Goal: Task Accomplishment & Management: Use online tool/utility

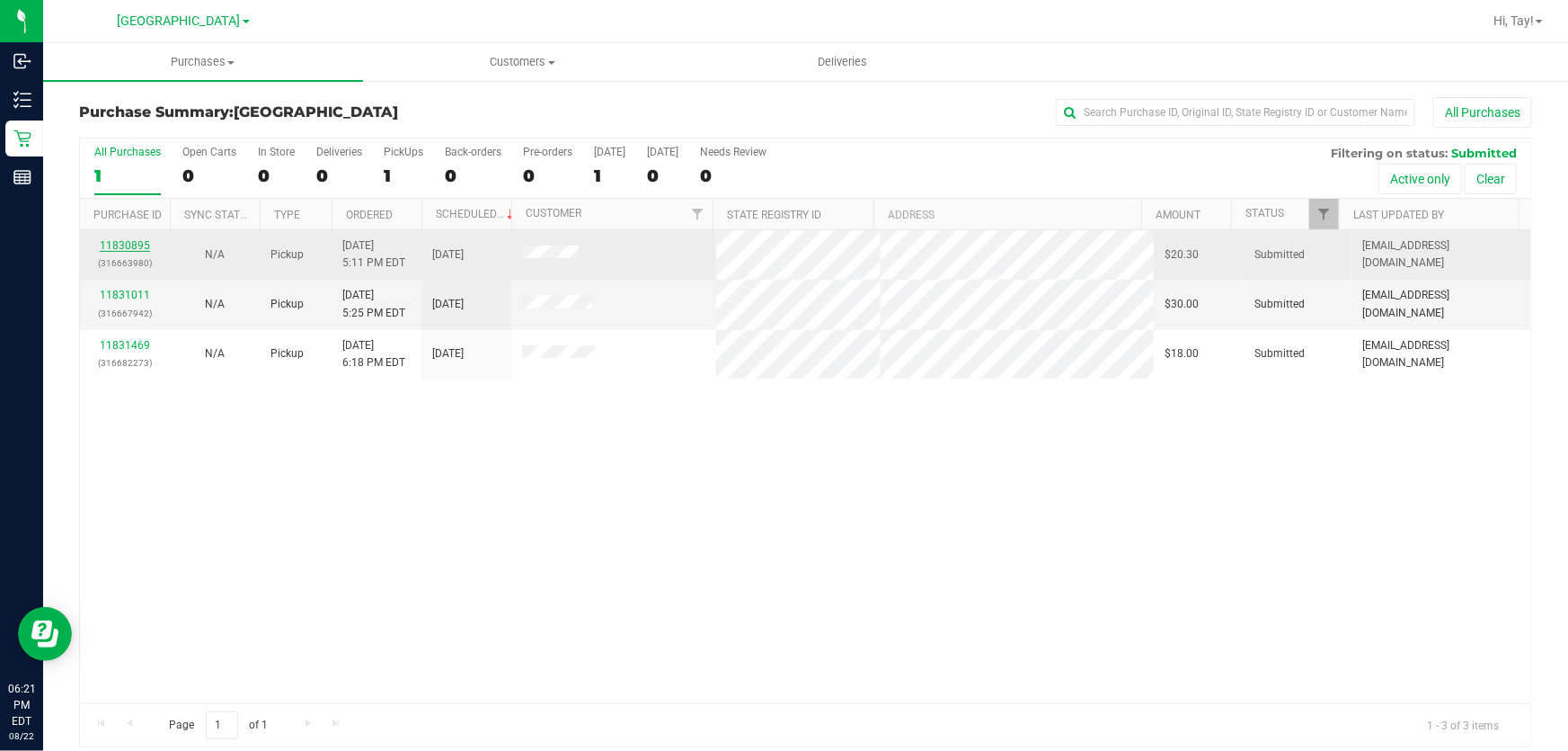
click at [112, 241] on link "11830895" at bounding box center [124, 245] width 50 height 13
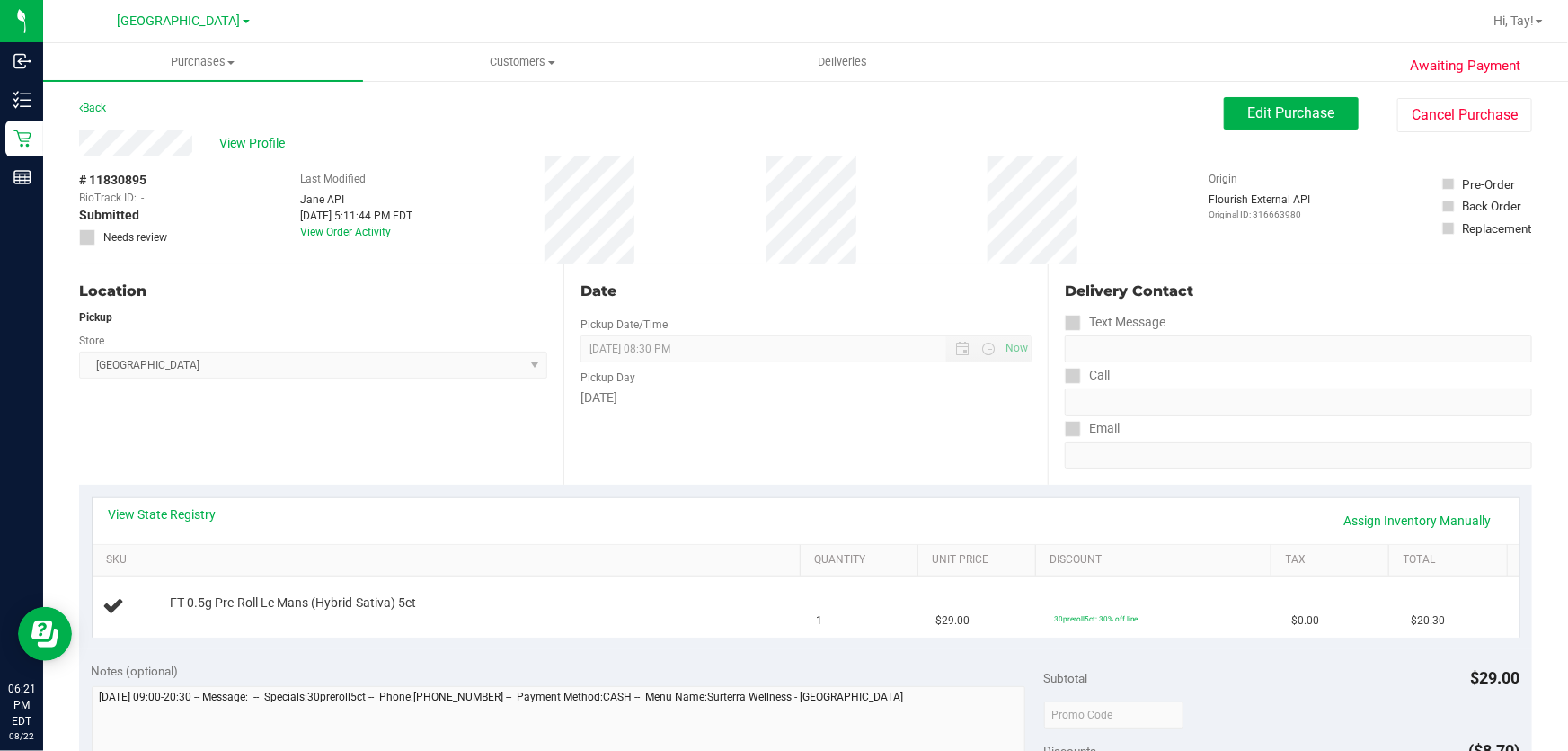
click at [459, 456] on div "Location Pickup Store [GEOGRAPHIC_DATA] WC Select Store [PERSON_NAME][GEOGRAPHI…" at bounding box center [321, 374] width 485 height 220
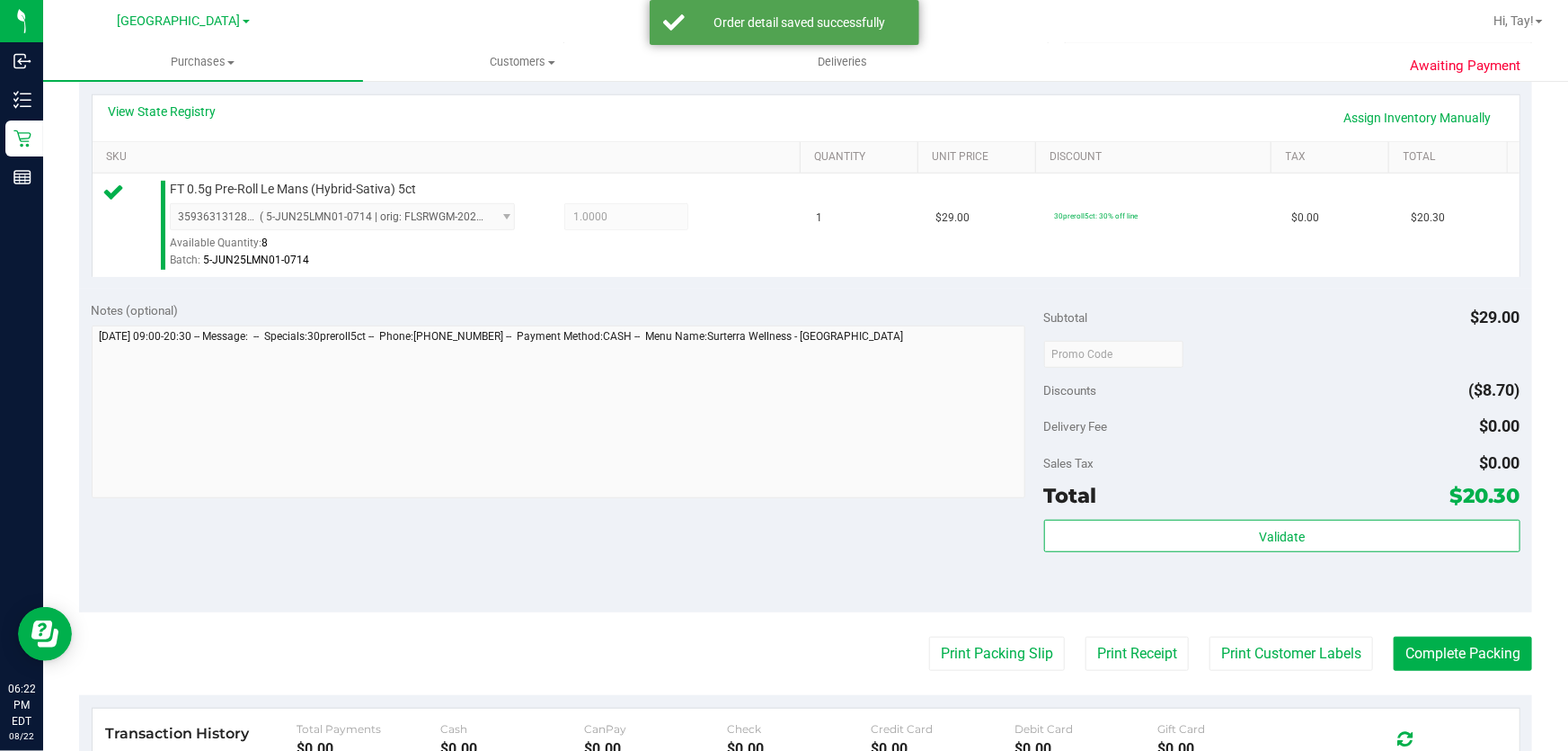
scroll to position [408, 0]
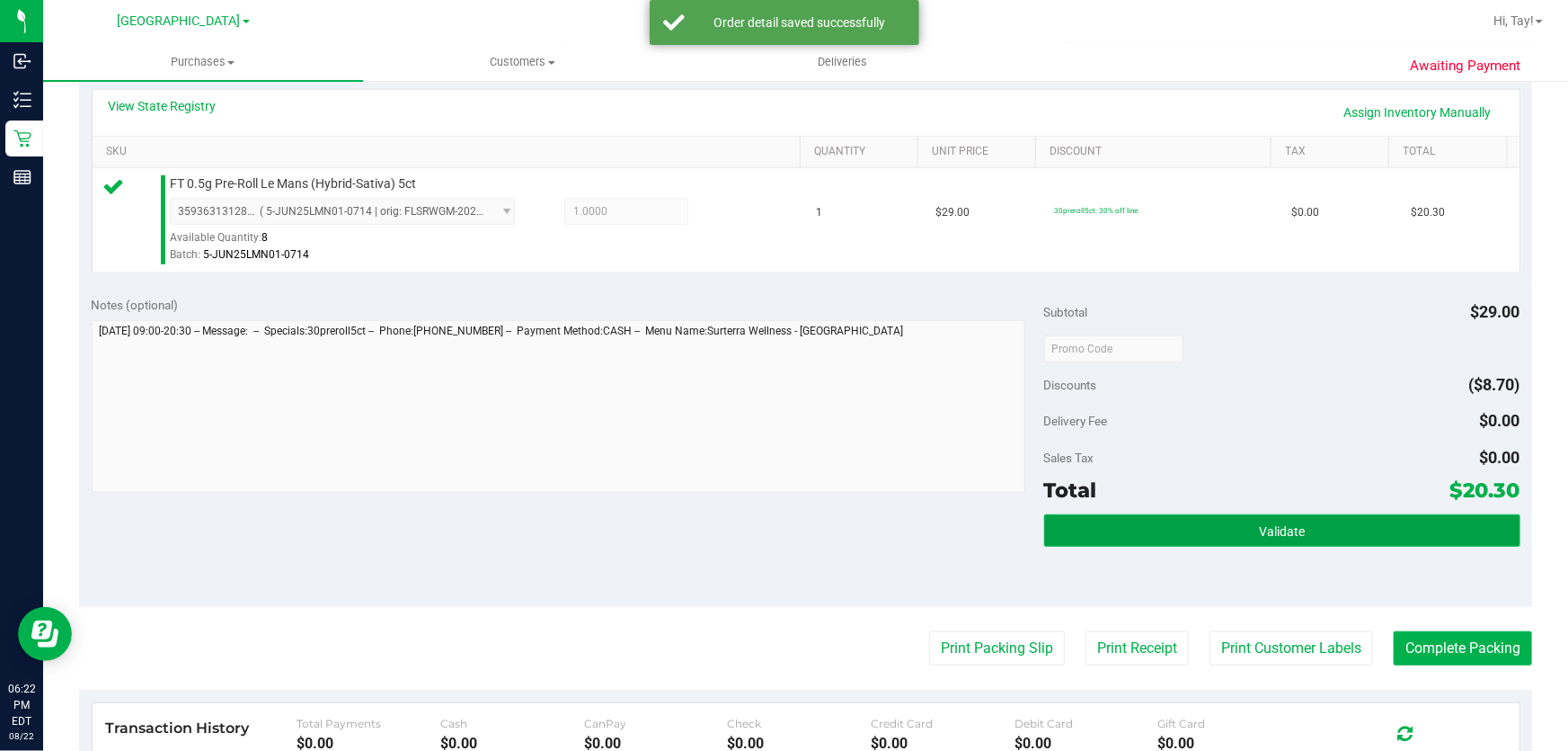
click at [1075, 534] on button "Validate" at bounding box center [1282, 530] width 476 height 32
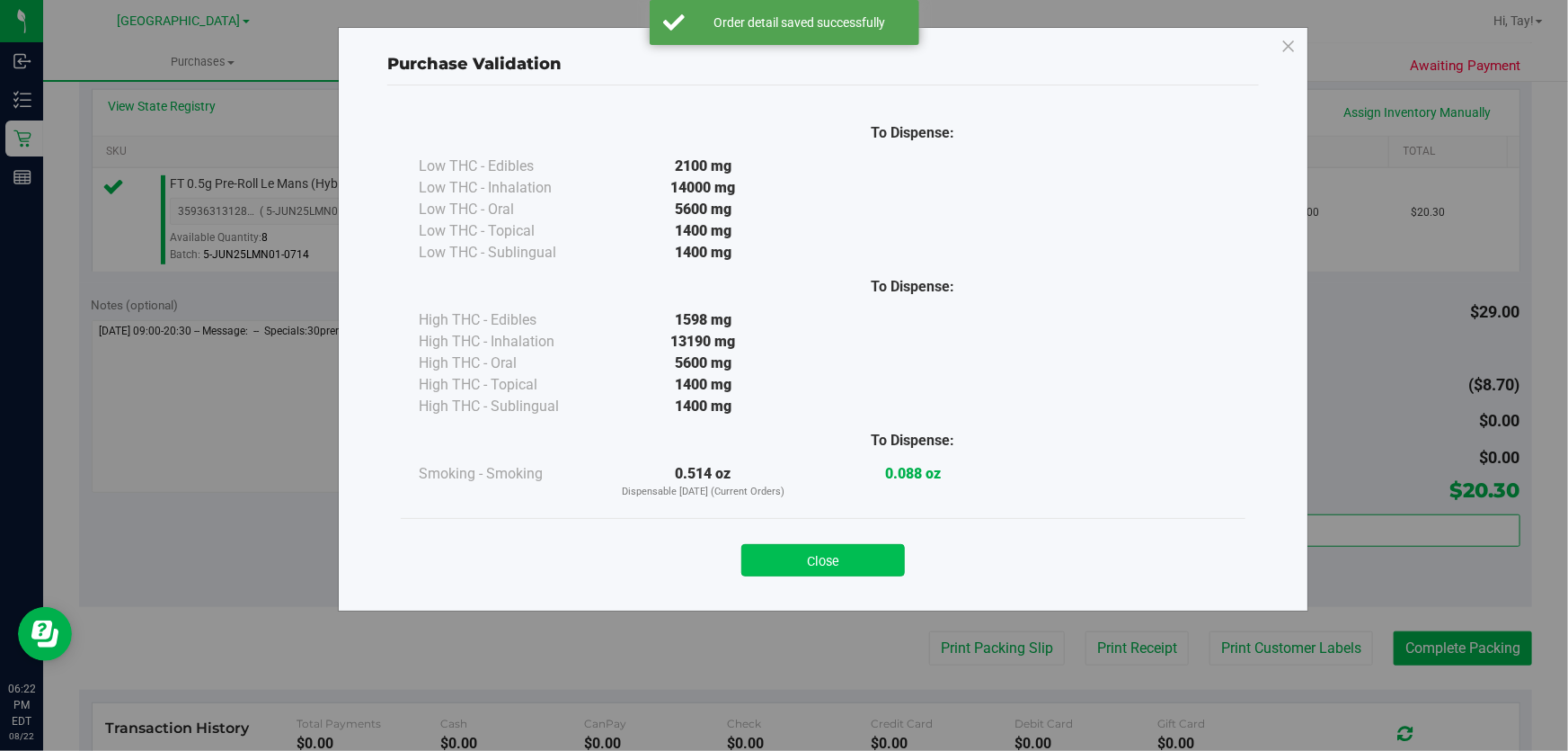
click at [874, 572] on button "Close" at bounding box center [823, 560] width 164 height 32
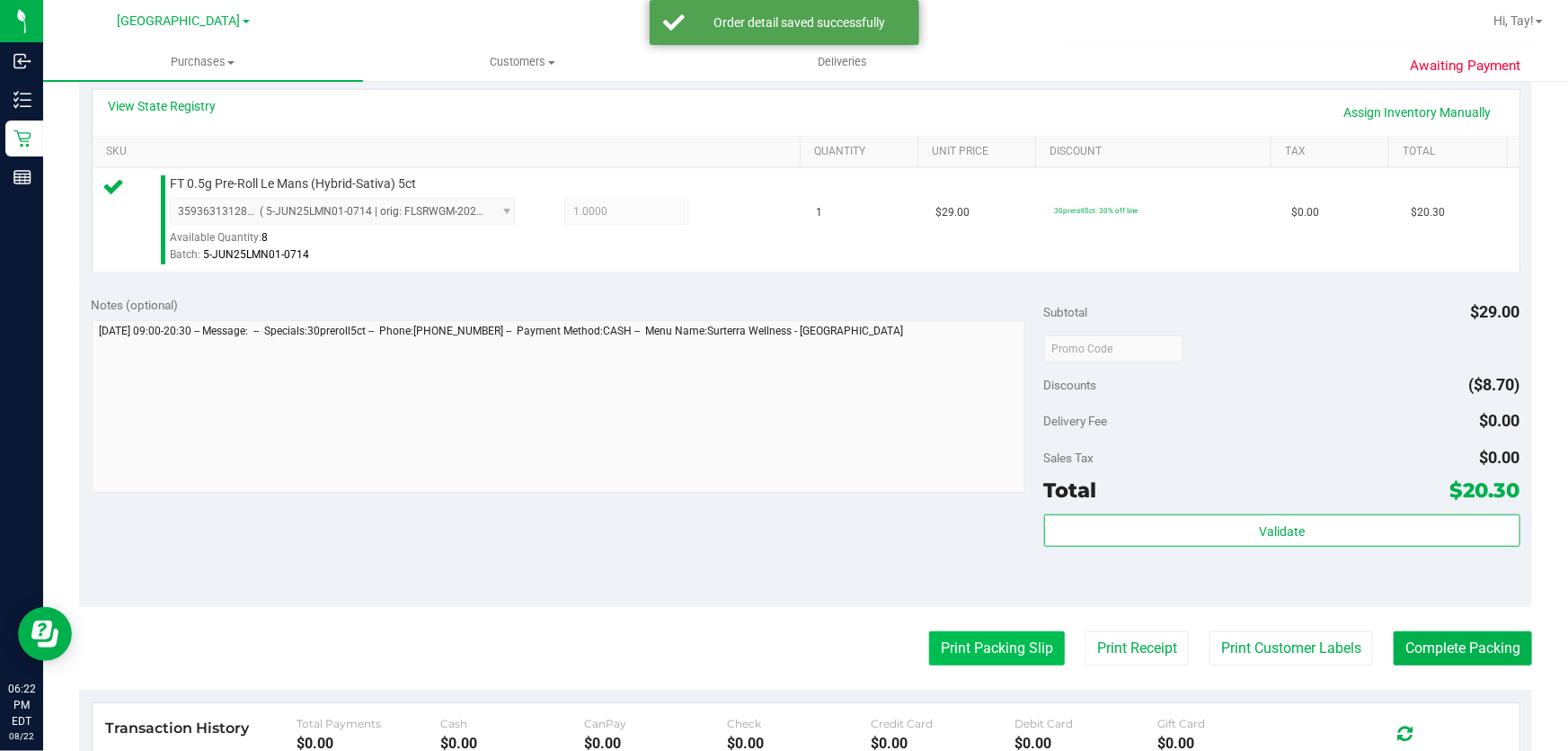
click at [986, 650] on button "Print Packing Slip" at bounding box center [997, 648] width 135 height 34
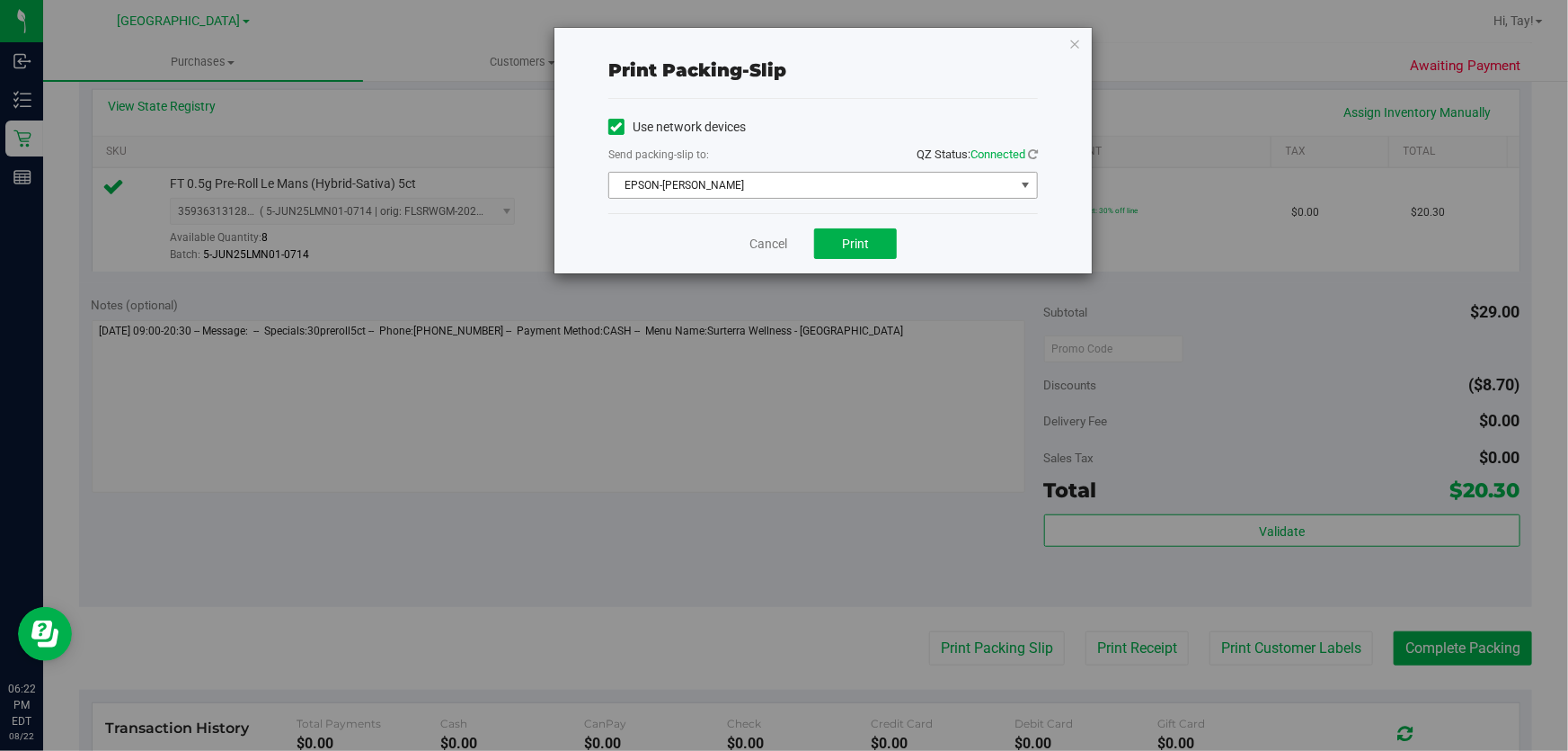
click at [782, 186] on span "EPSON-AUDREY-KITCHING" at bounding box center [811, 186] width 405 height 26
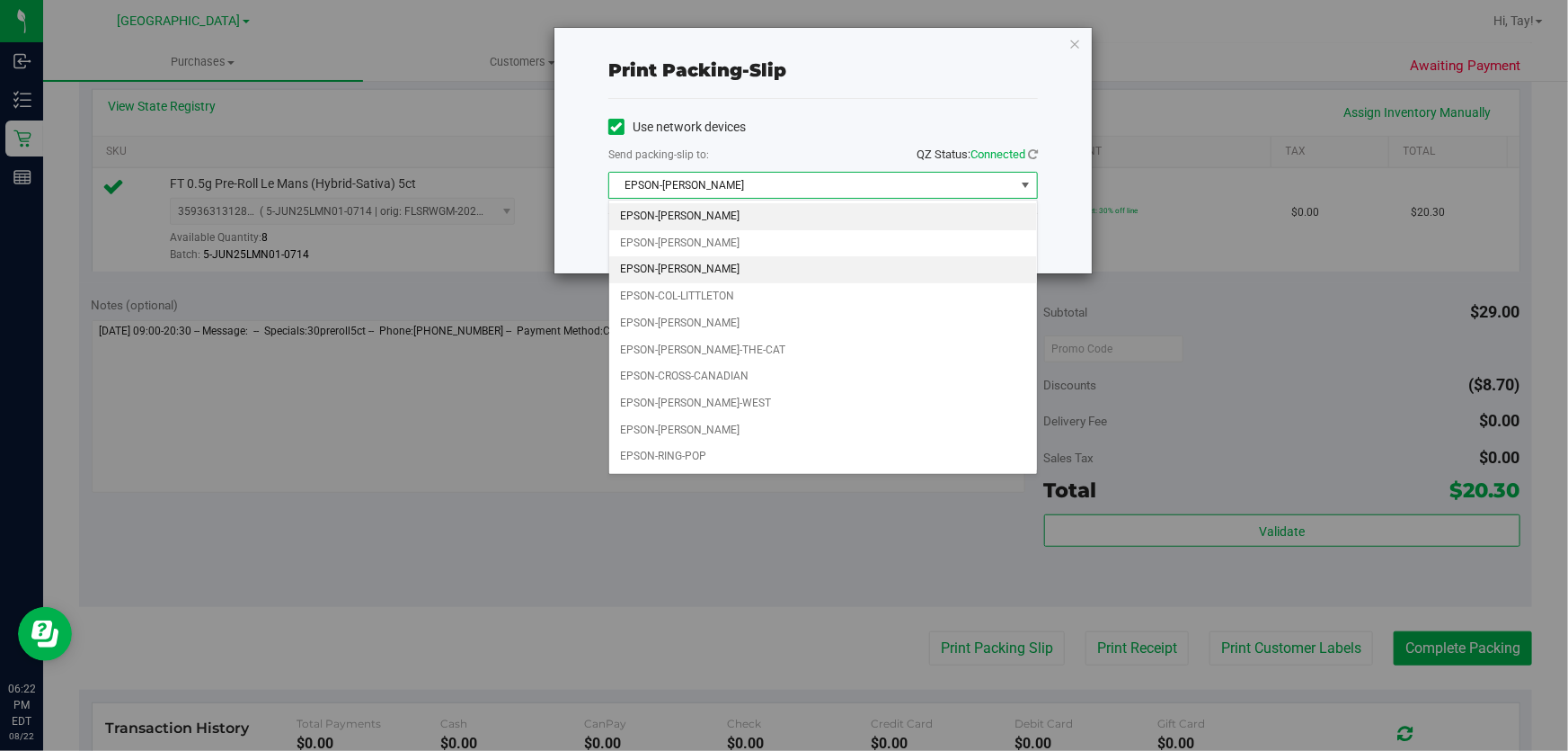
click at [748, 275] on li "EPSON-CLYDE-BUNNY" at bounding box center [823, 269] width 428 height 27
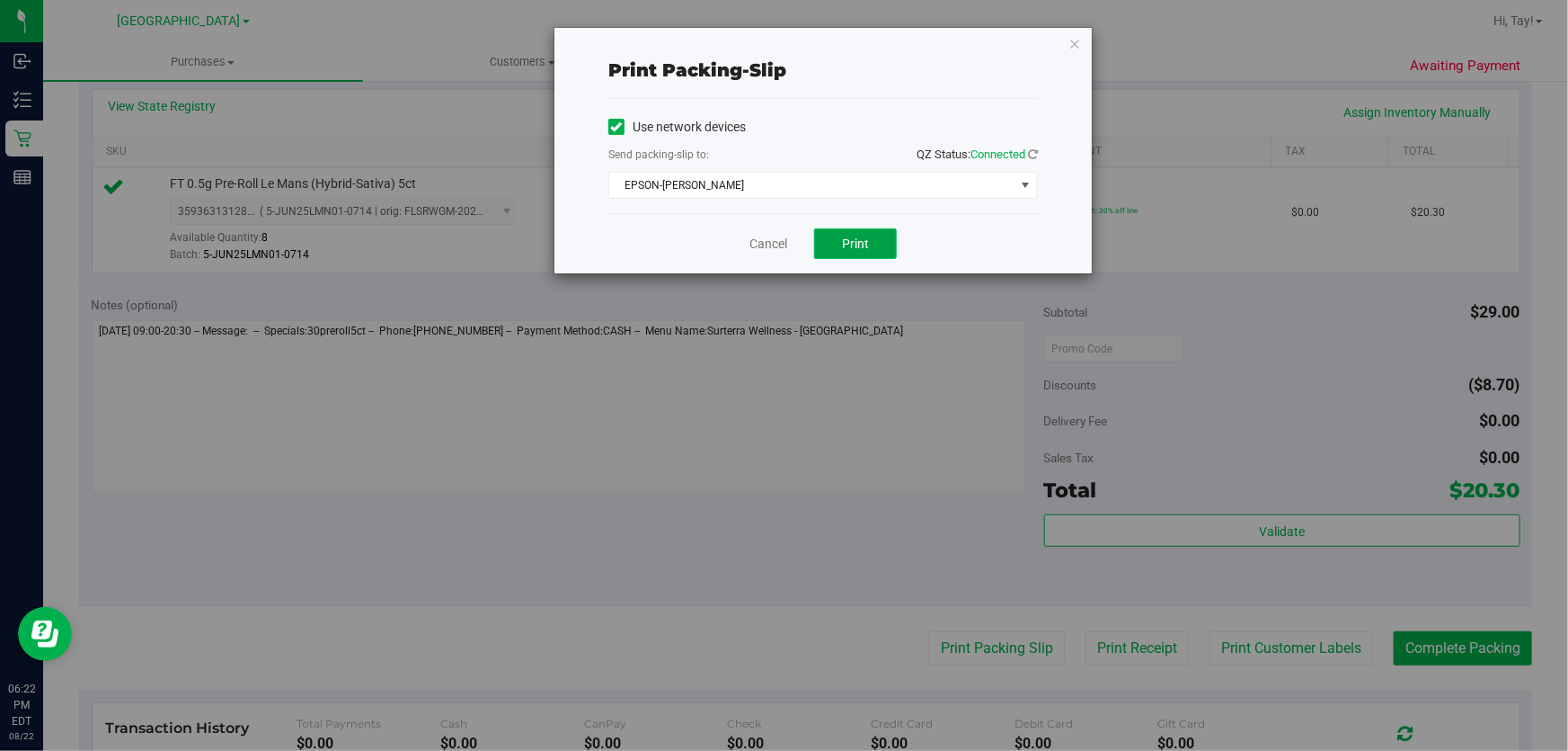
click at [883, 253] on button "Print" at bounding box center [855, 243] width 82 height 30
click at [827, 247] on button "Print" at bounding box center [855, 243] width 82 height 30
click at [761, 241] on link "Cancel" at bounding box center [768, 244] width 37 height 19
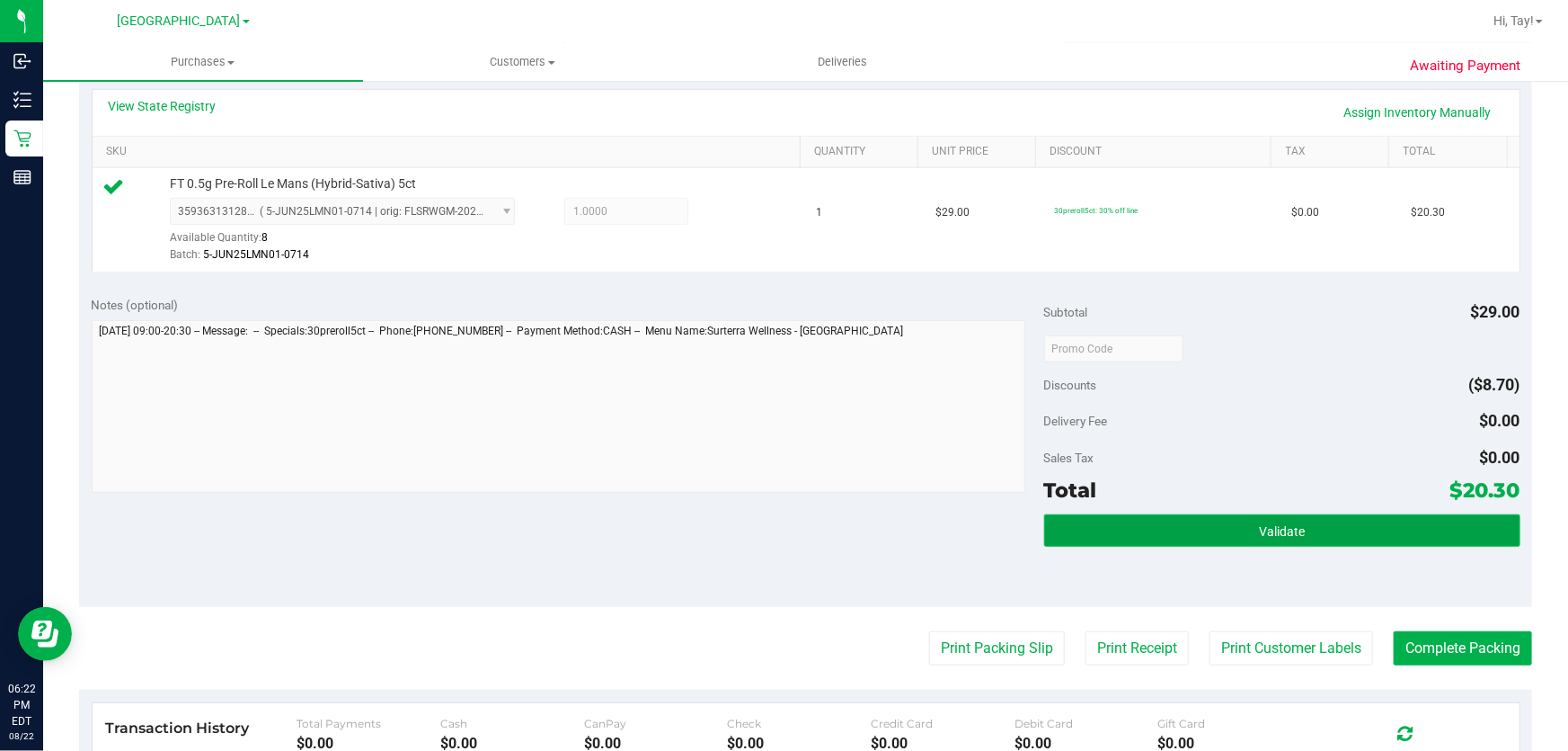
click at [1194, 533] on button "Validate" at bounding box center [1282, 530] width 476 height 32
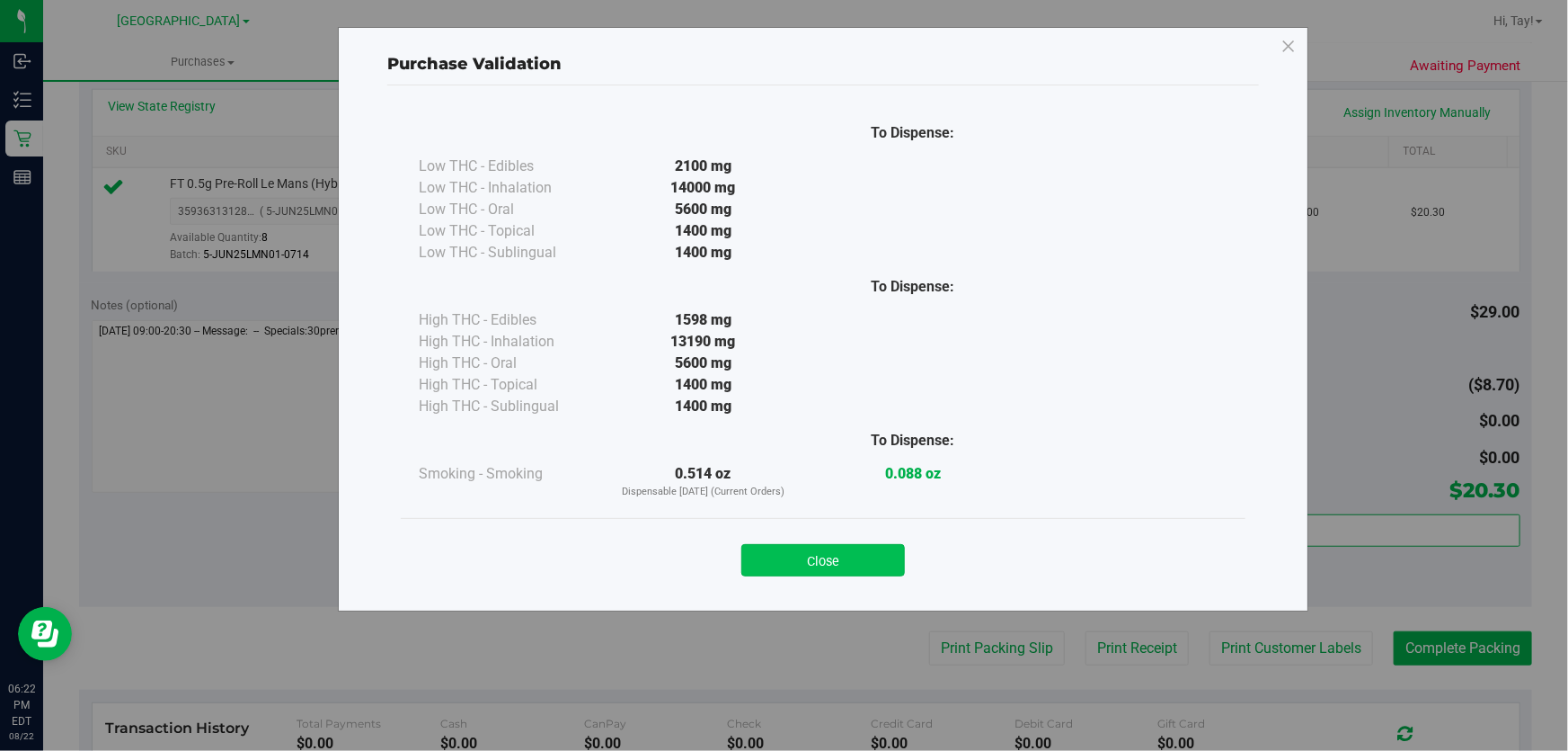
click at [821, 553] on button "Close" at bounding box center [823, 560] width 164 height 32
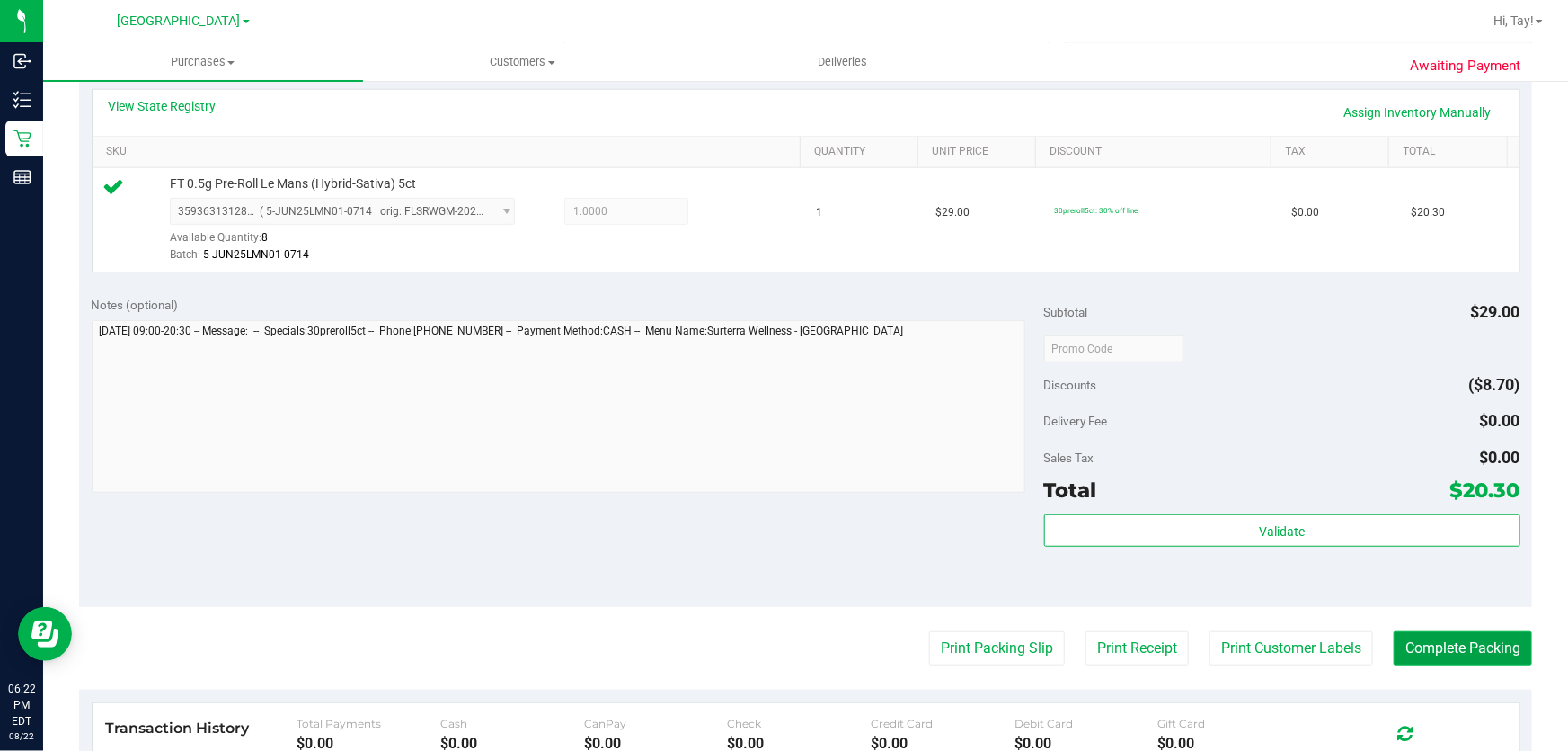
click at [1413, 640] on button "Complete Packing" at bounding box center [1462, 648] width 138 height 34
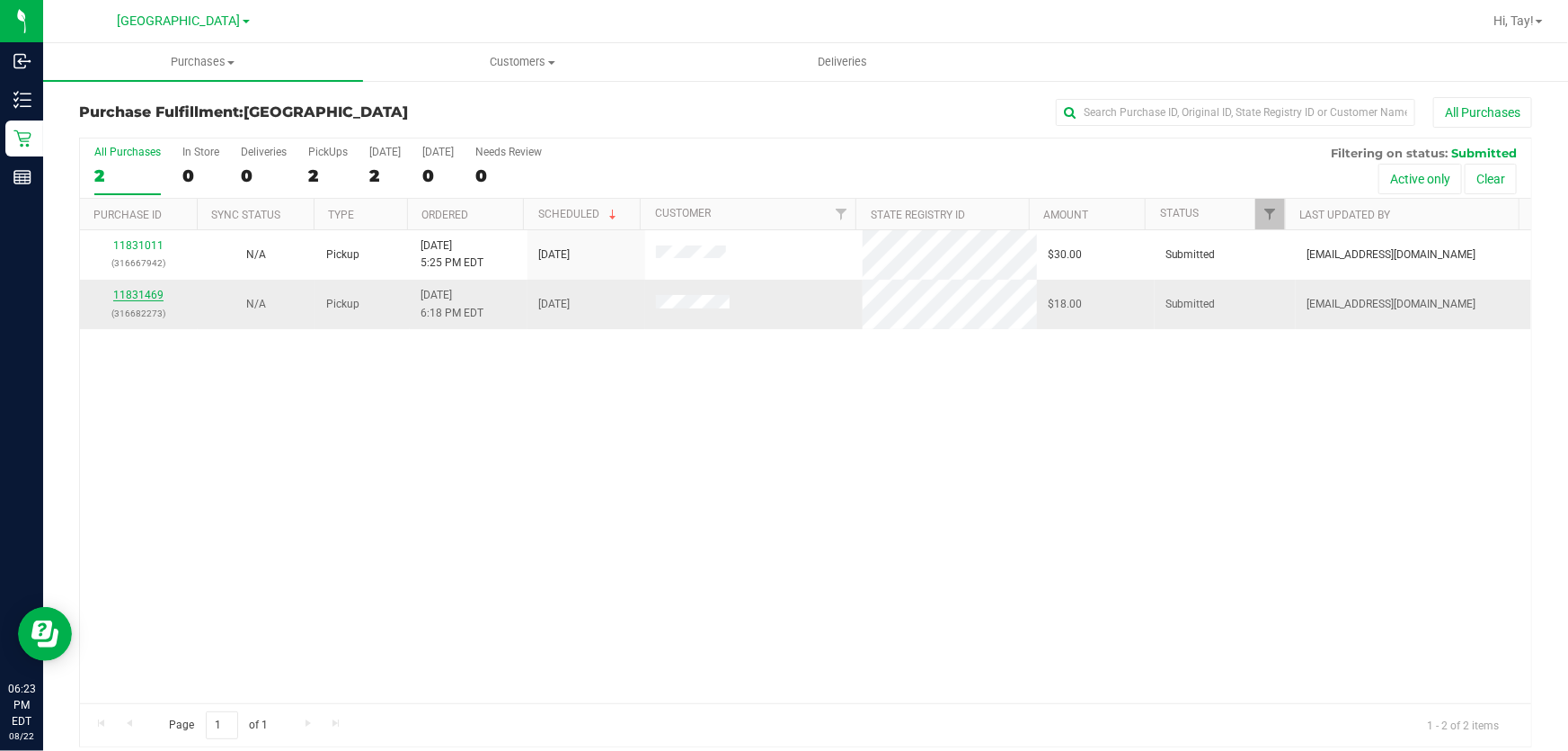
click at [141, 296] on link "11831469" at bounding box center [138, 295] width 50 height 13
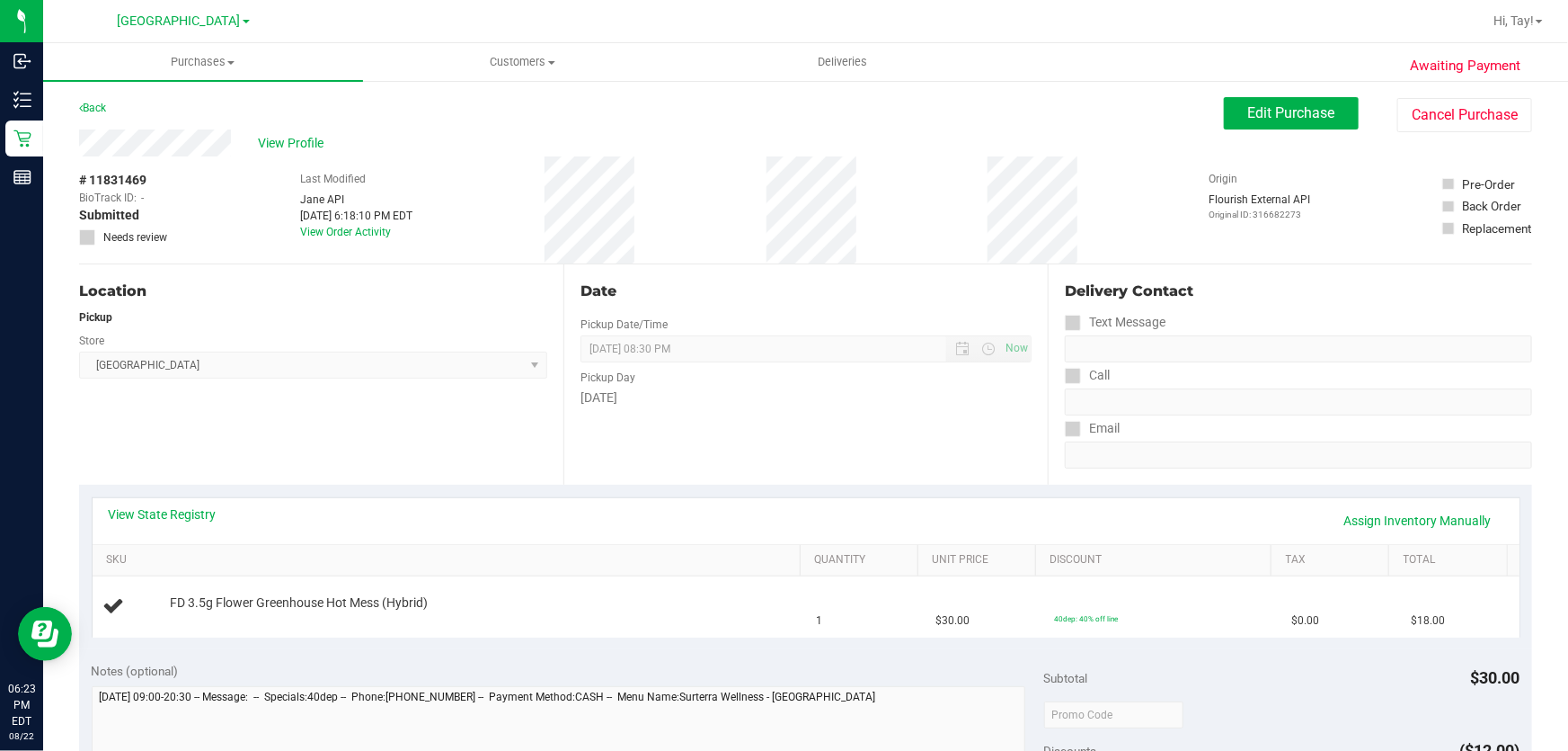
click at [375, 454] on div "Location Pickup Store Orange Park WC Select Store Bonita Springs WC Boynton Bea…" at bounding box center [321, 374] width 485 height 220
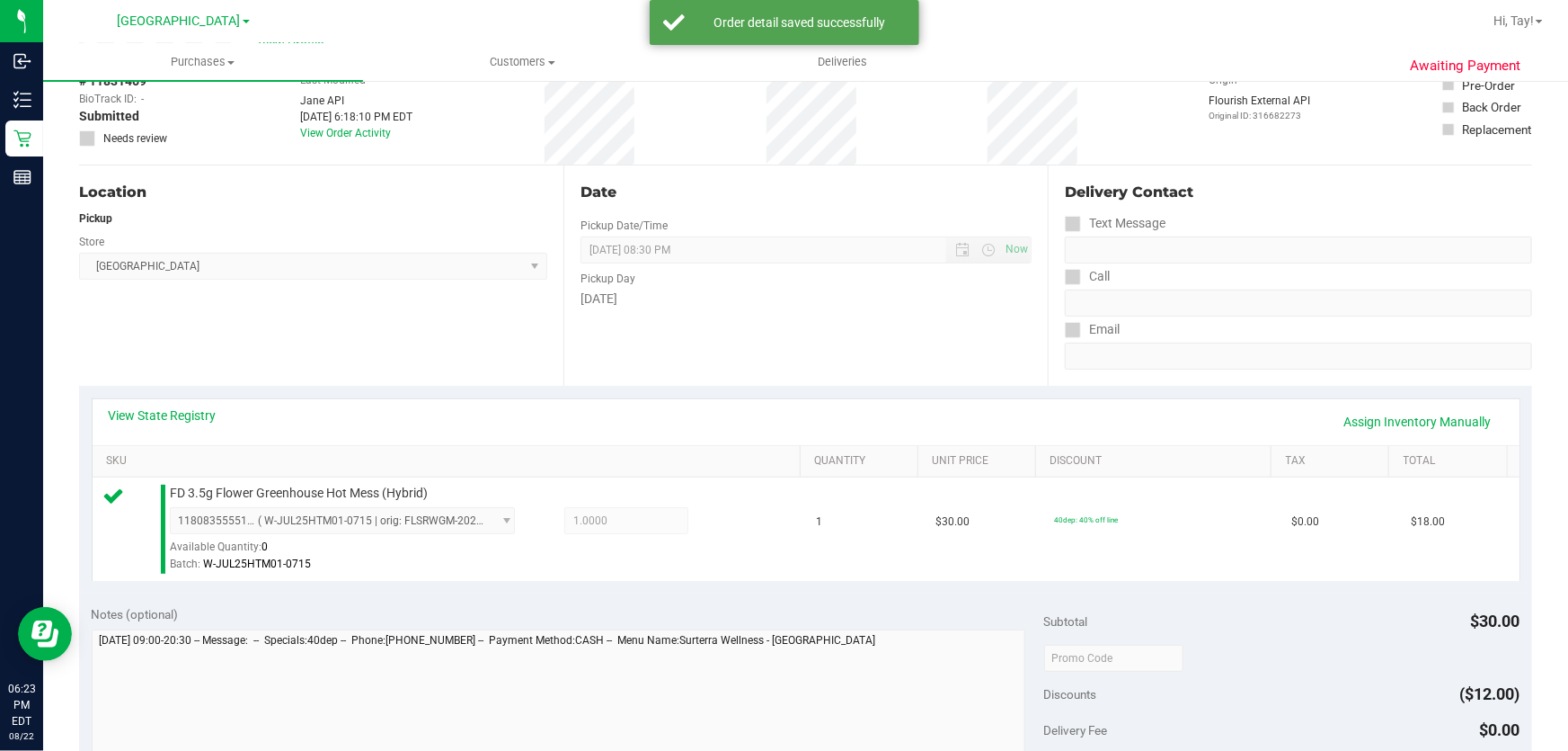
scroll to position [408, 0]
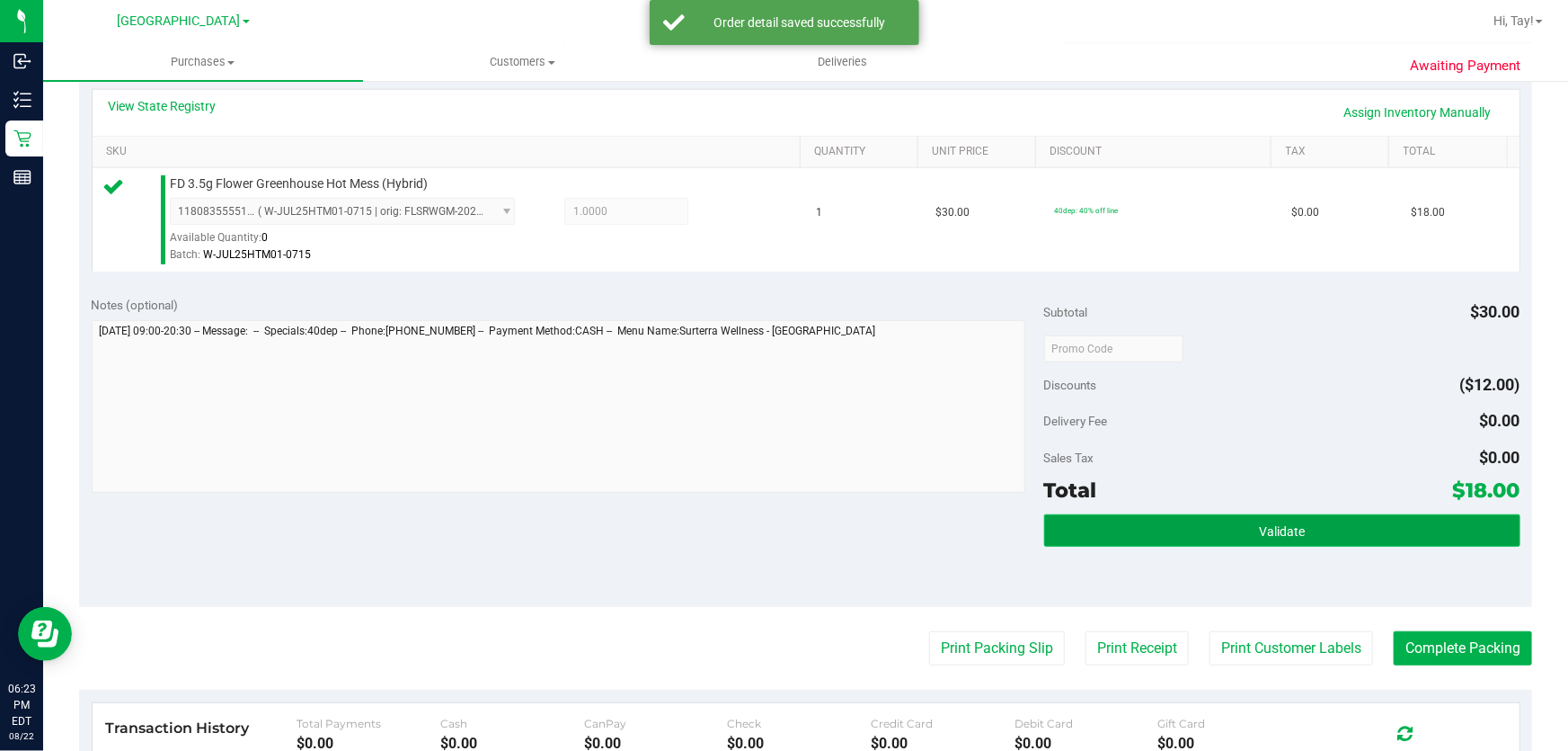
click at [1095, 523] on button "Validate" at bounding box center [1282, 530] width 476 height 32
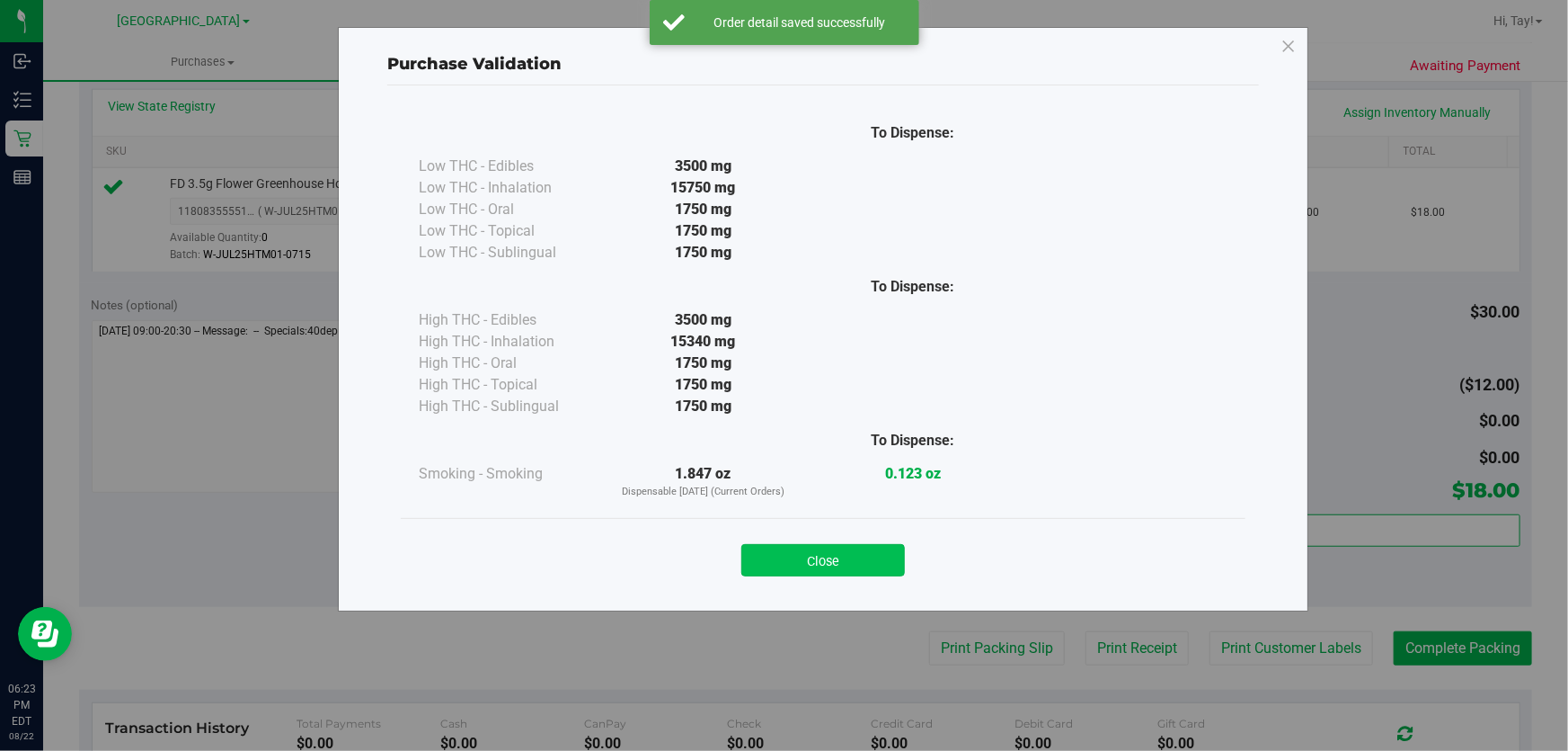
click at [870, 568] on button "Close" at bounding box center [823, 560] width 164 height 32
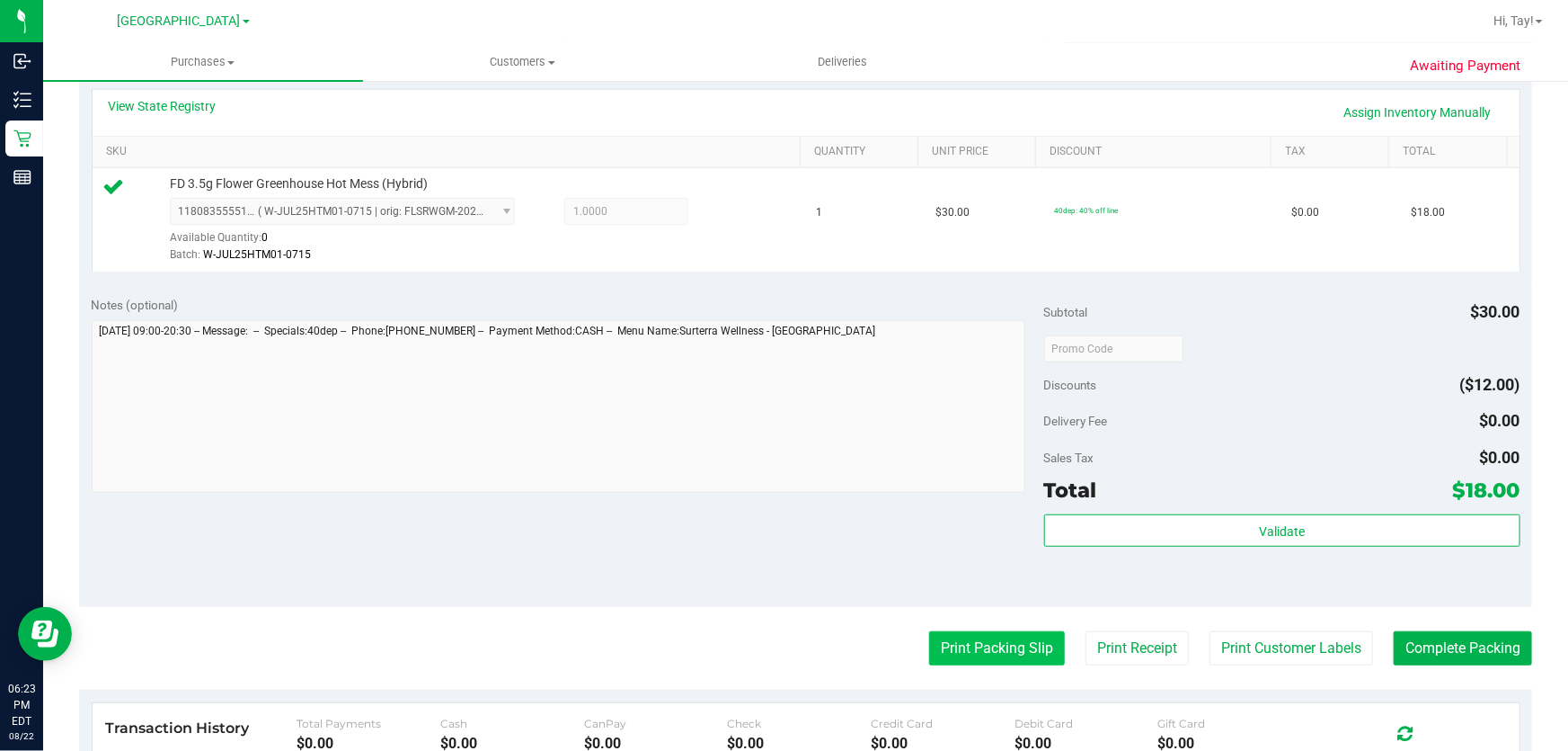
click at [969, 638] on button "Print Packing Slip" at bounding box center [997, 648] width 135 height 34
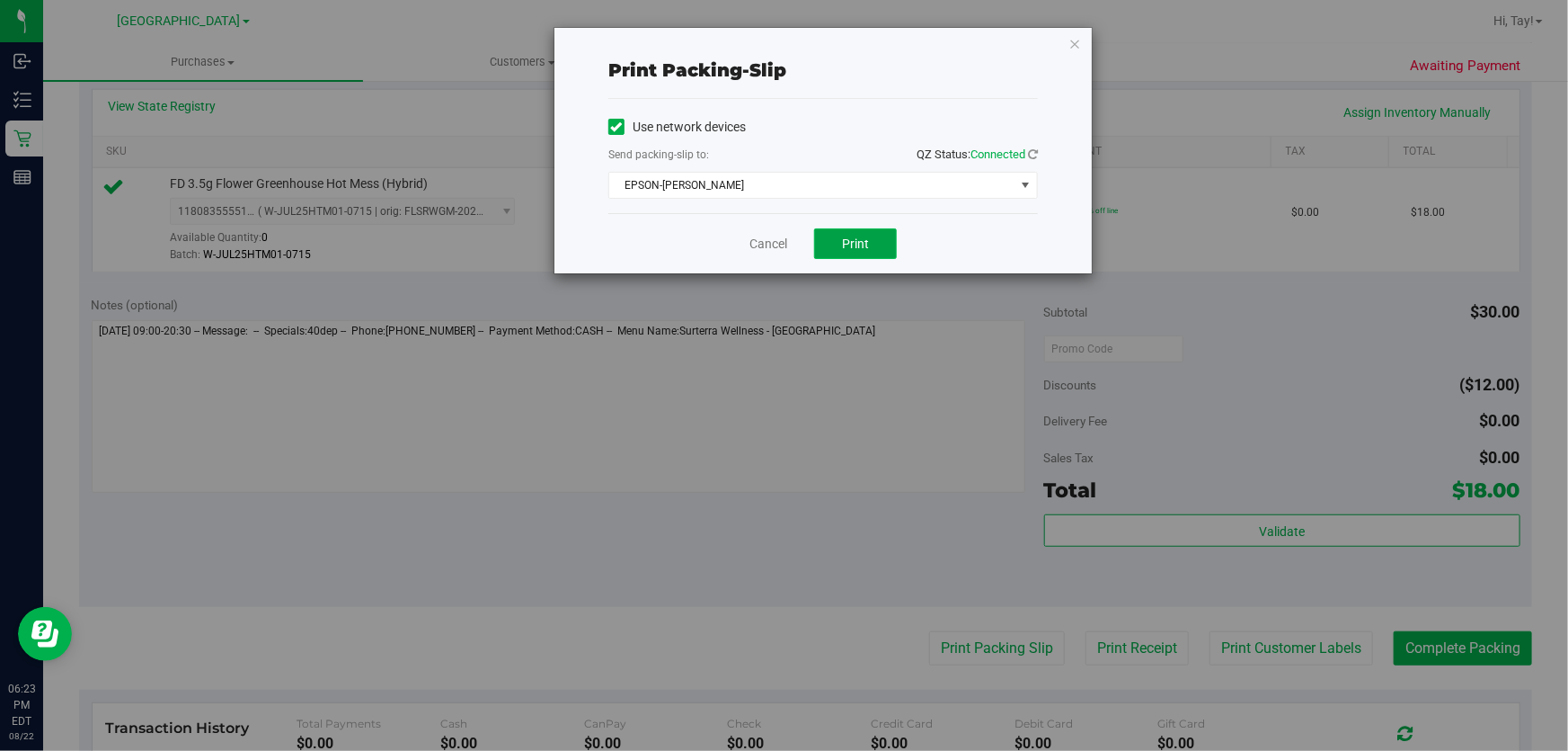
click at [855, 252] on button "Print" at bounding box center [855, 243] width 82 height 30
click at [762, 248] on link "Cancel" at bounding box center [768, 244] width 37 height 19
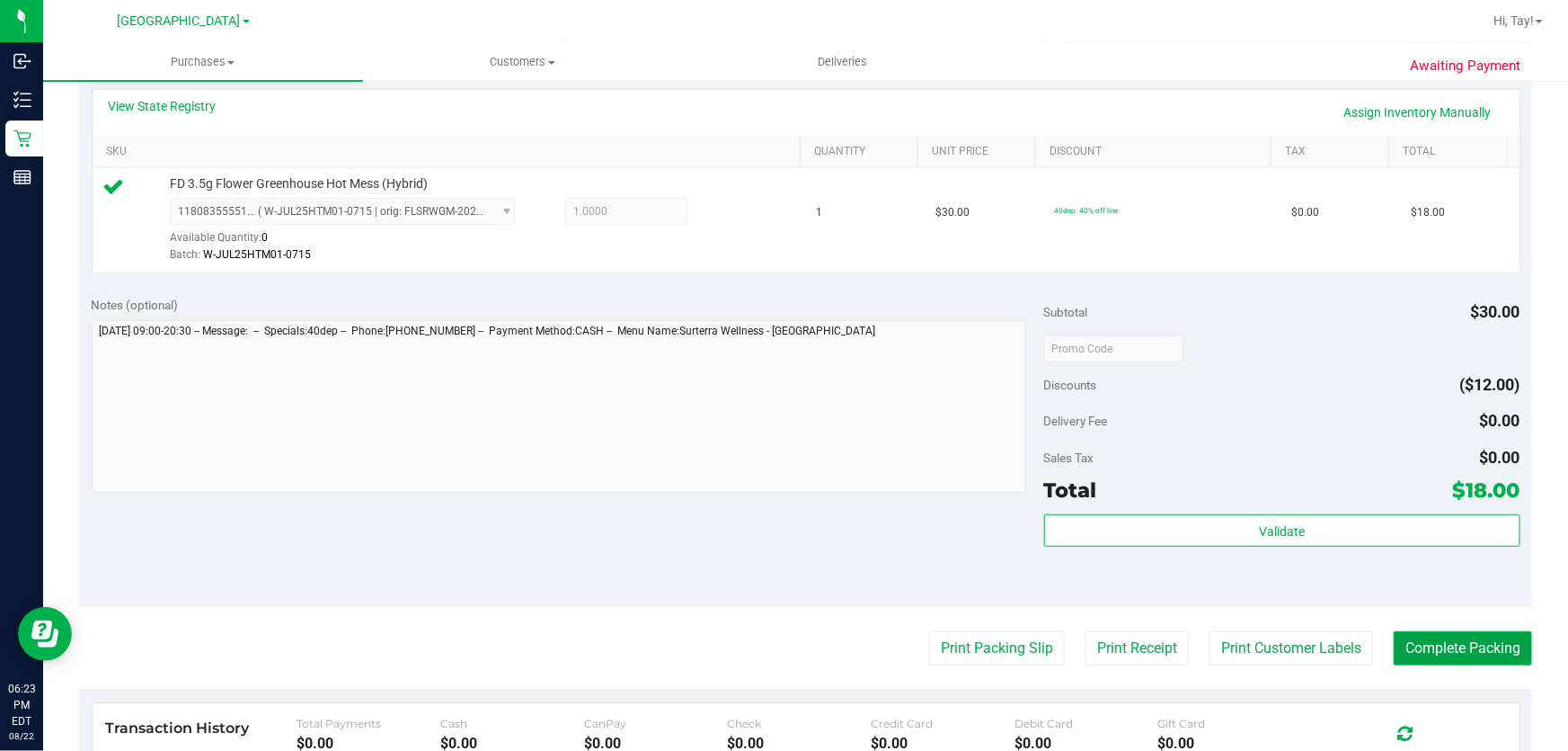
click at [1433, 649] on button "Complete Packing" at bounding box center [1462, 648] width 138 height 34
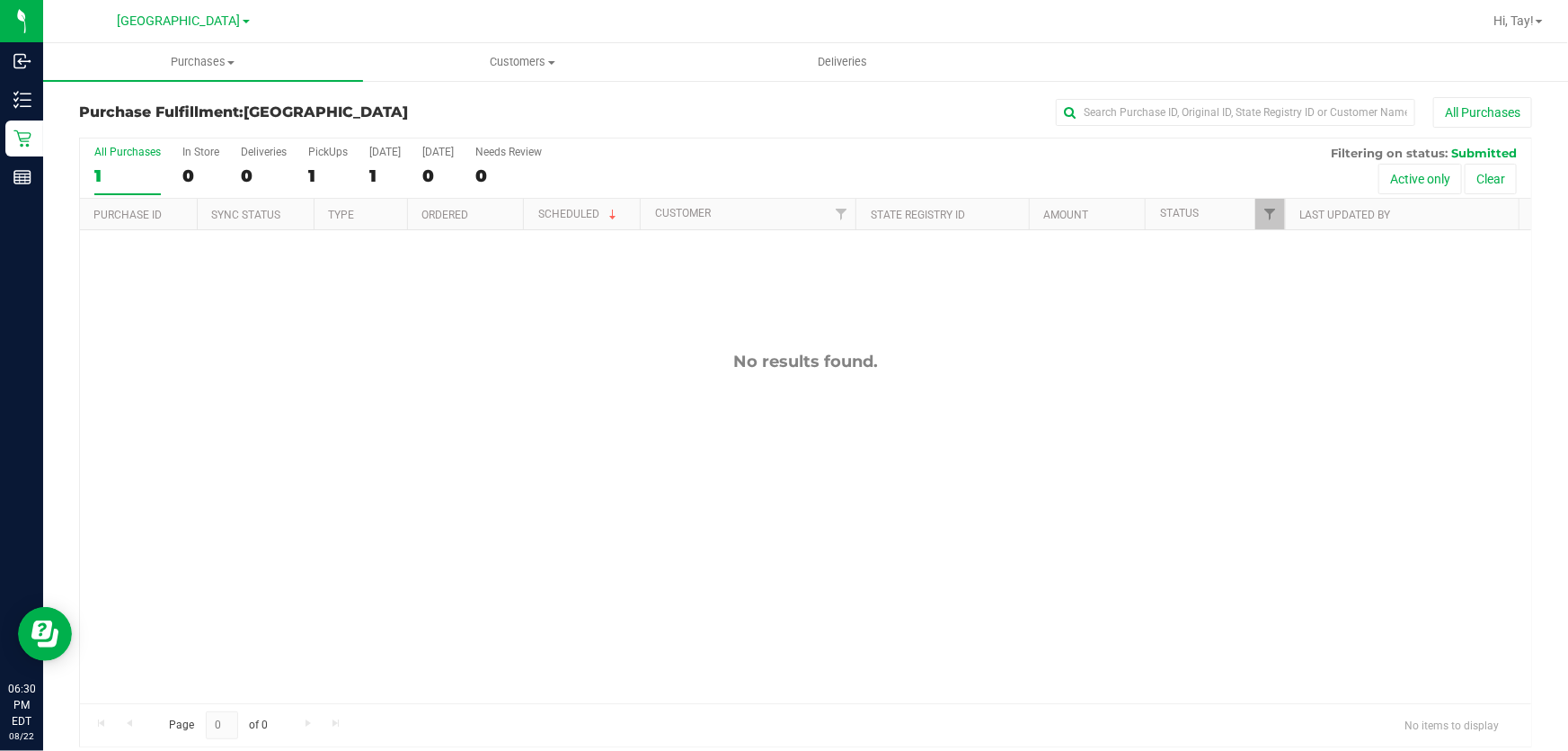
click at [473, 399] on div "No results found." at bounding box center [805, 528] width 1451 height 595
click at [335, 180] on div "1" at bounding box center [327, 176] width 39 height 21
click at [0, 0] on input "PickUps 1" at bounding box center [0, 0] width 0 height 0
click at [1264, 210] on span "Filter" at bounding box center [1271, 214] width 15 height 15
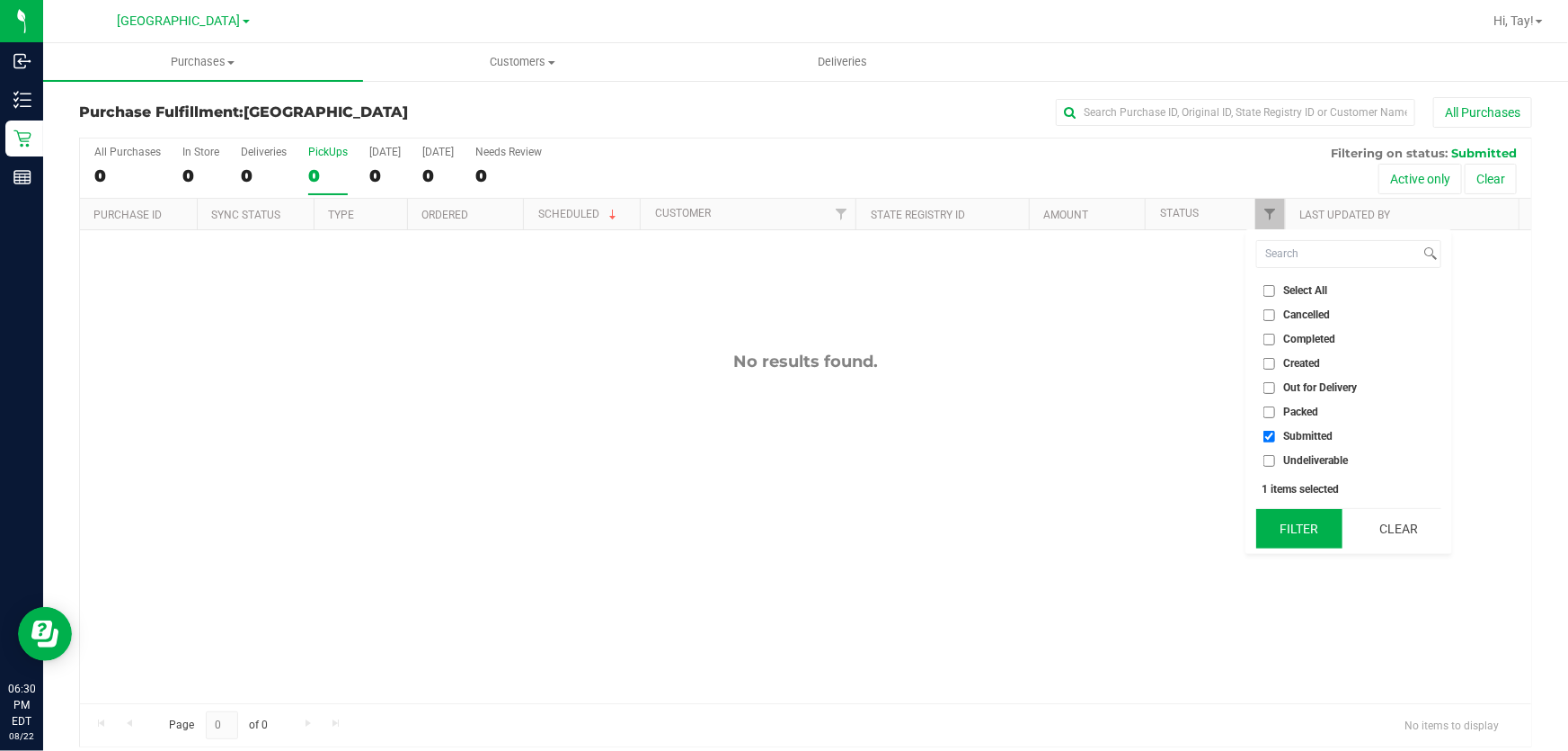
click at [1319, 528] on button "Filter" at bounding box center [1299, 528] width 86 height 39
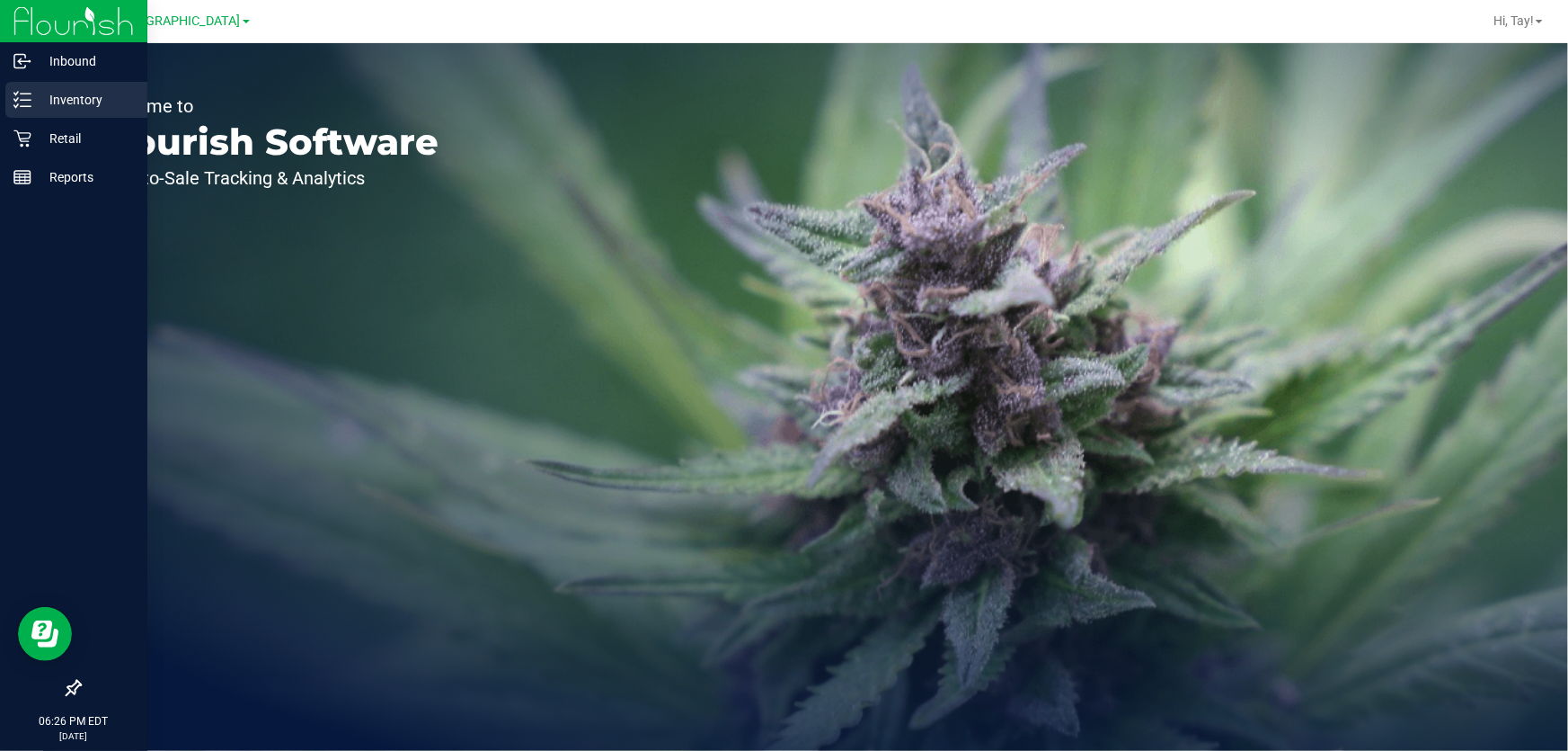
click at [34, 118] on link "Inventory" at bounding box center [73, 101] width 147 height 38
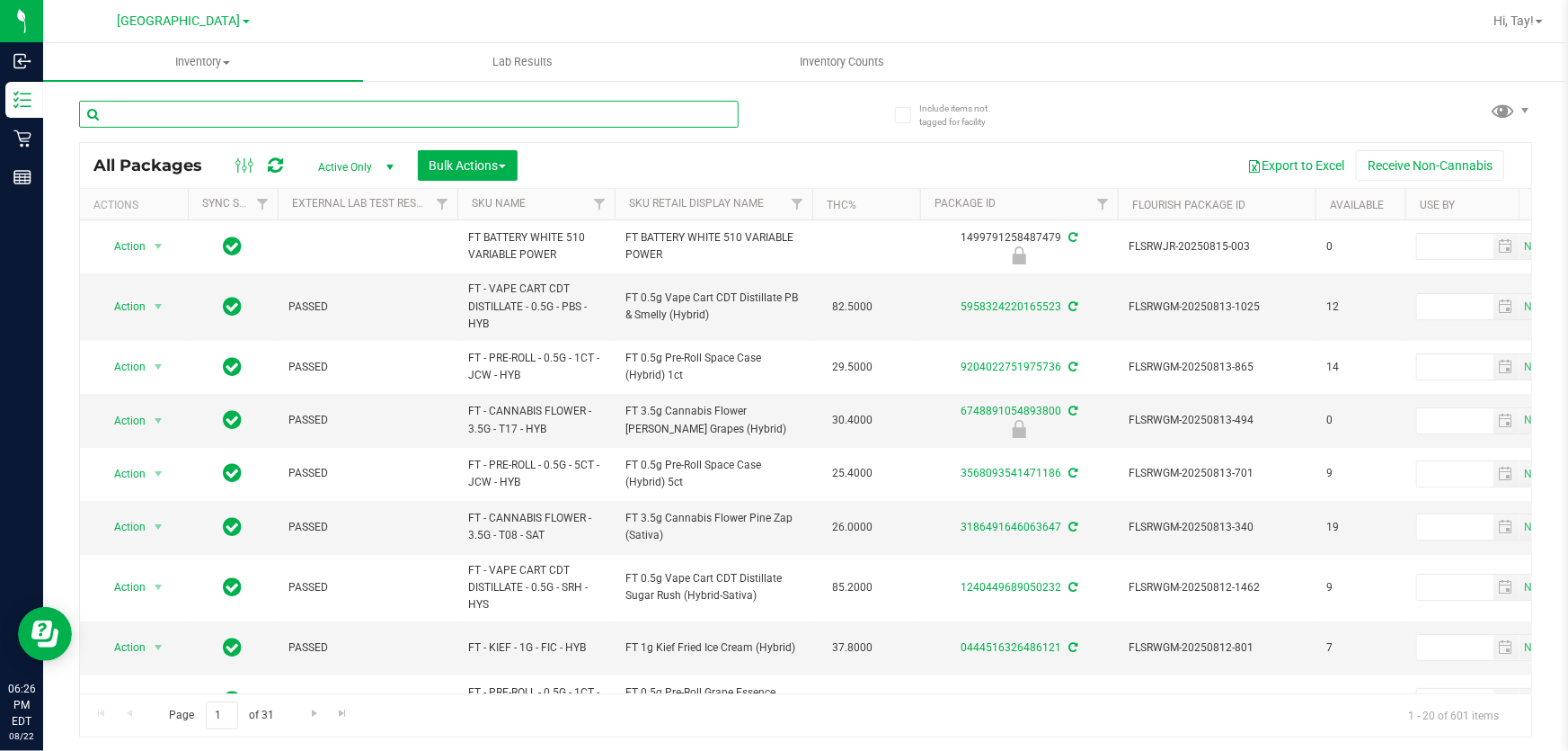
click at [362, 117] on input "text" at bounding box center [408, 113] width 659 height 27
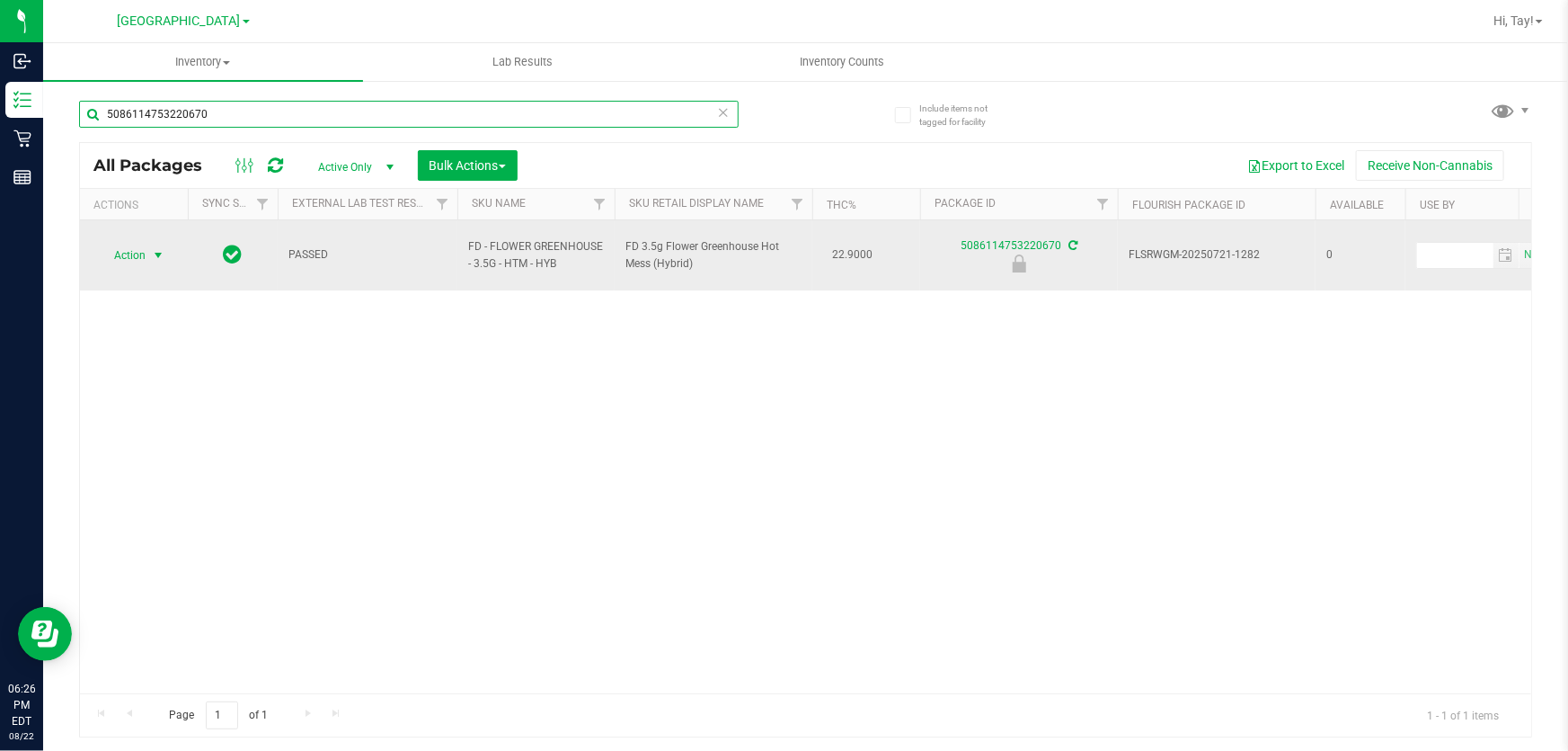
type input "5086114753220670"
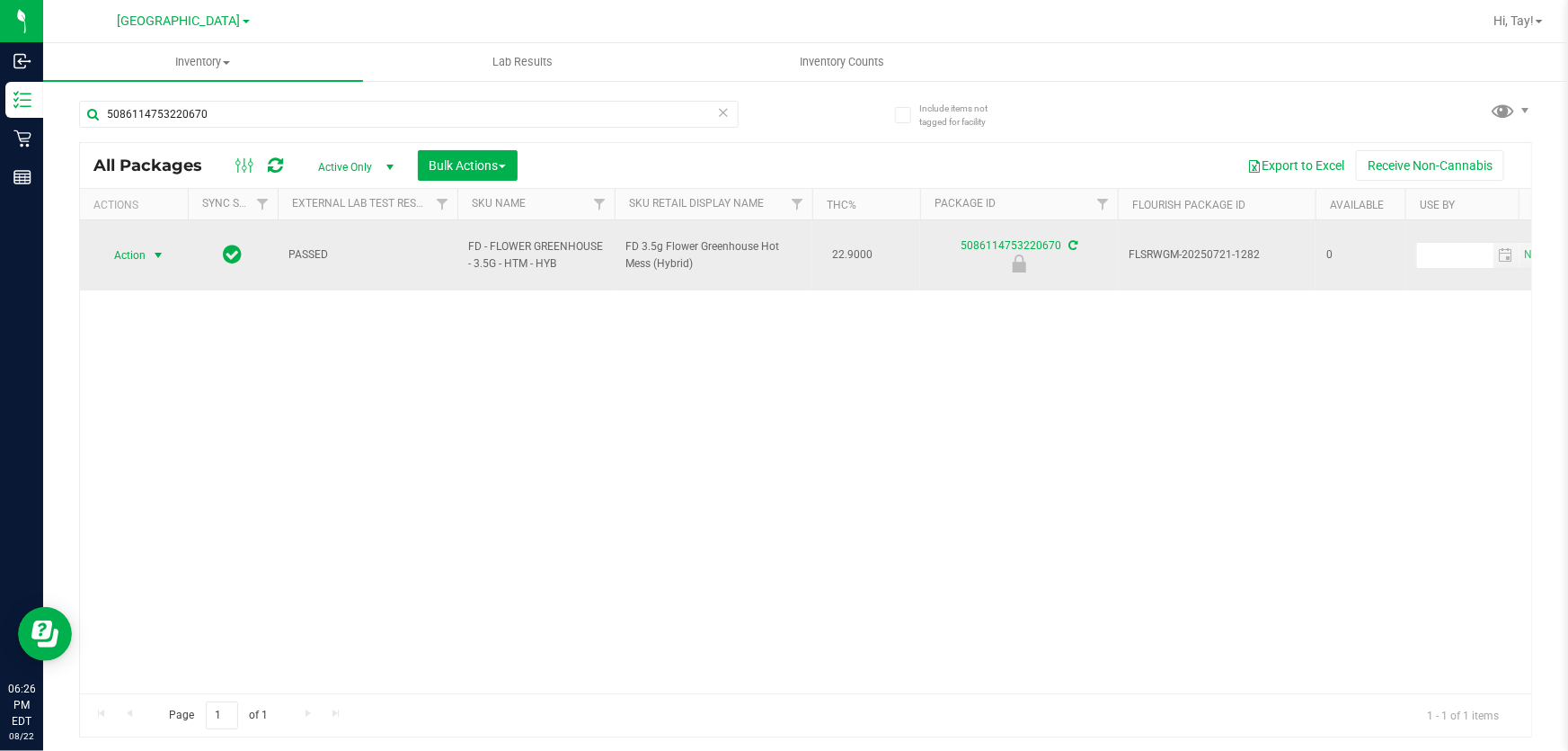
click at [144, 247] on span "Action" at bounding box center [122, 255] width 48 height 26
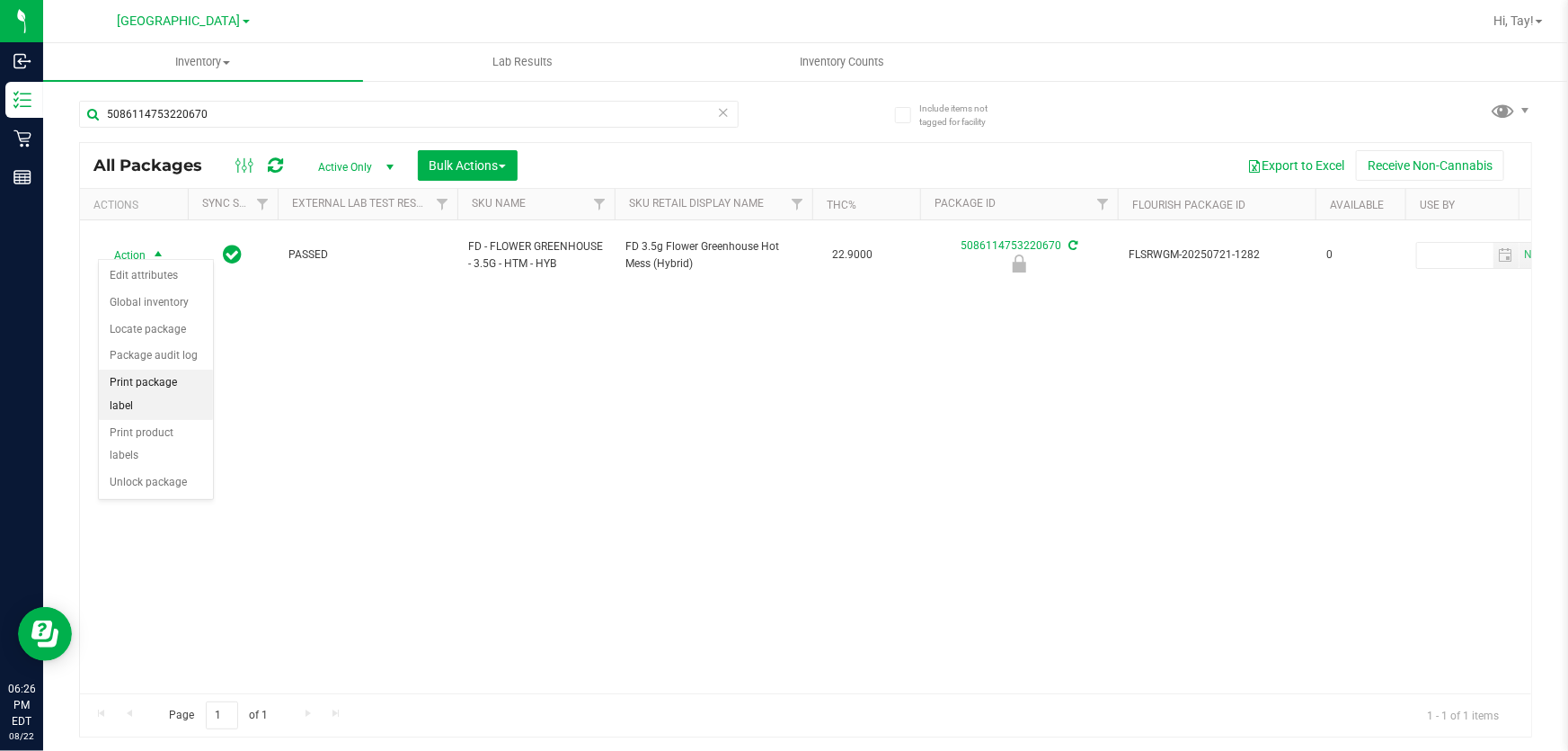
click at [187, 381] on li "Print package label" at bounding box center [155, 394] width 114 height 49
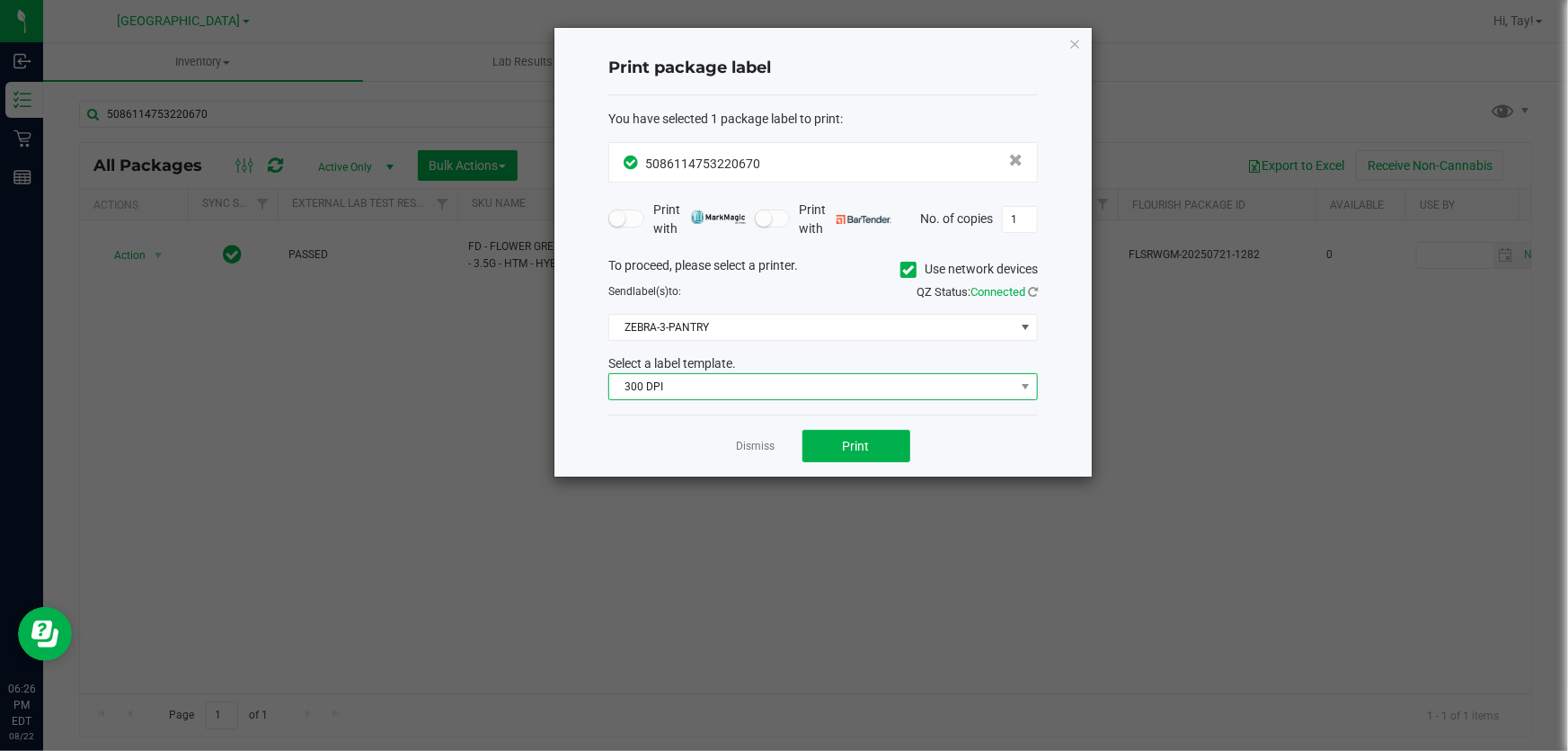
click at [684, 386] on span "300 DPI" at bounding box center [811, 387] width 405 height 26
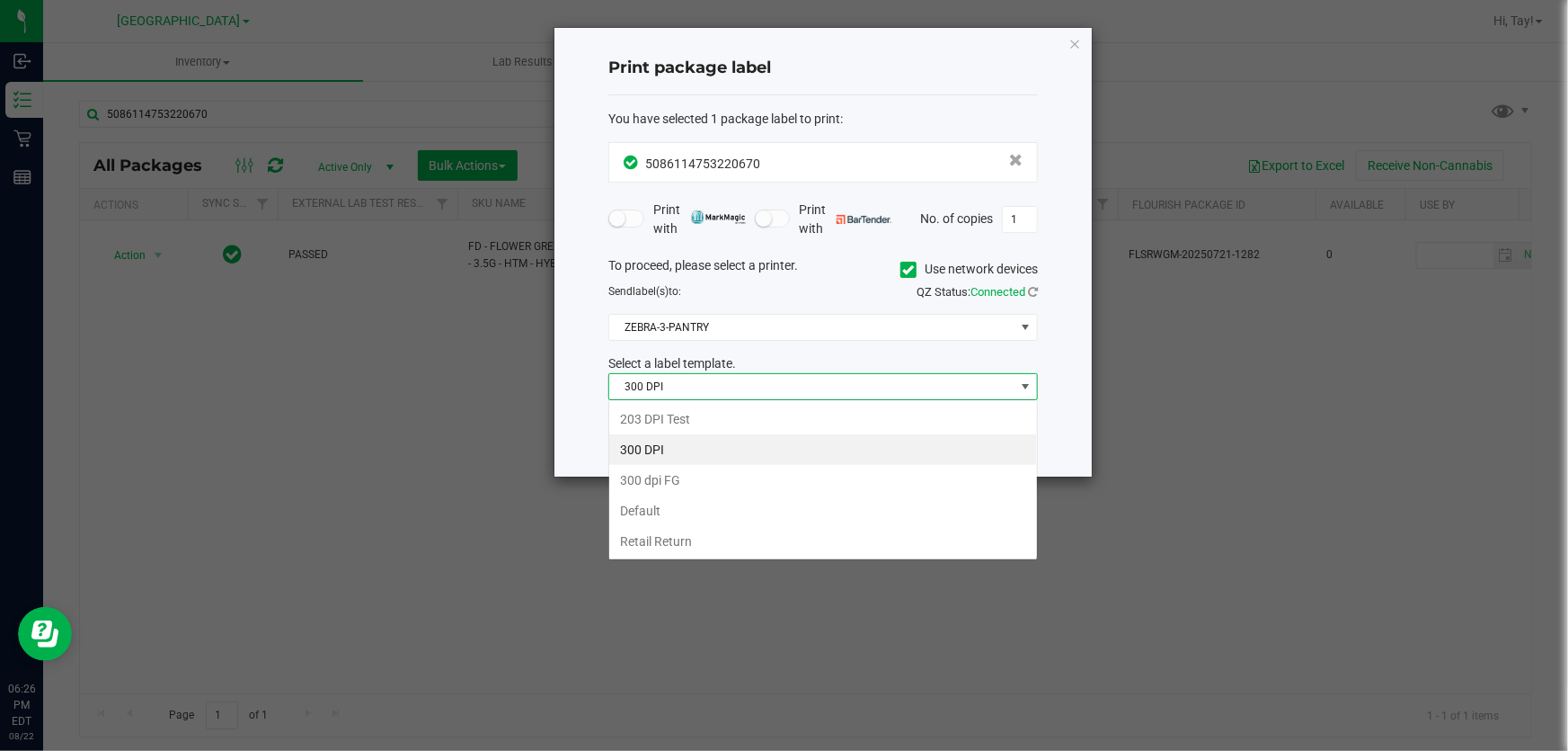
scroll to position [27, 430]
click at [686, 414] on li "203 DPI Test" at bounding box center [823, 418] width 428 height 30
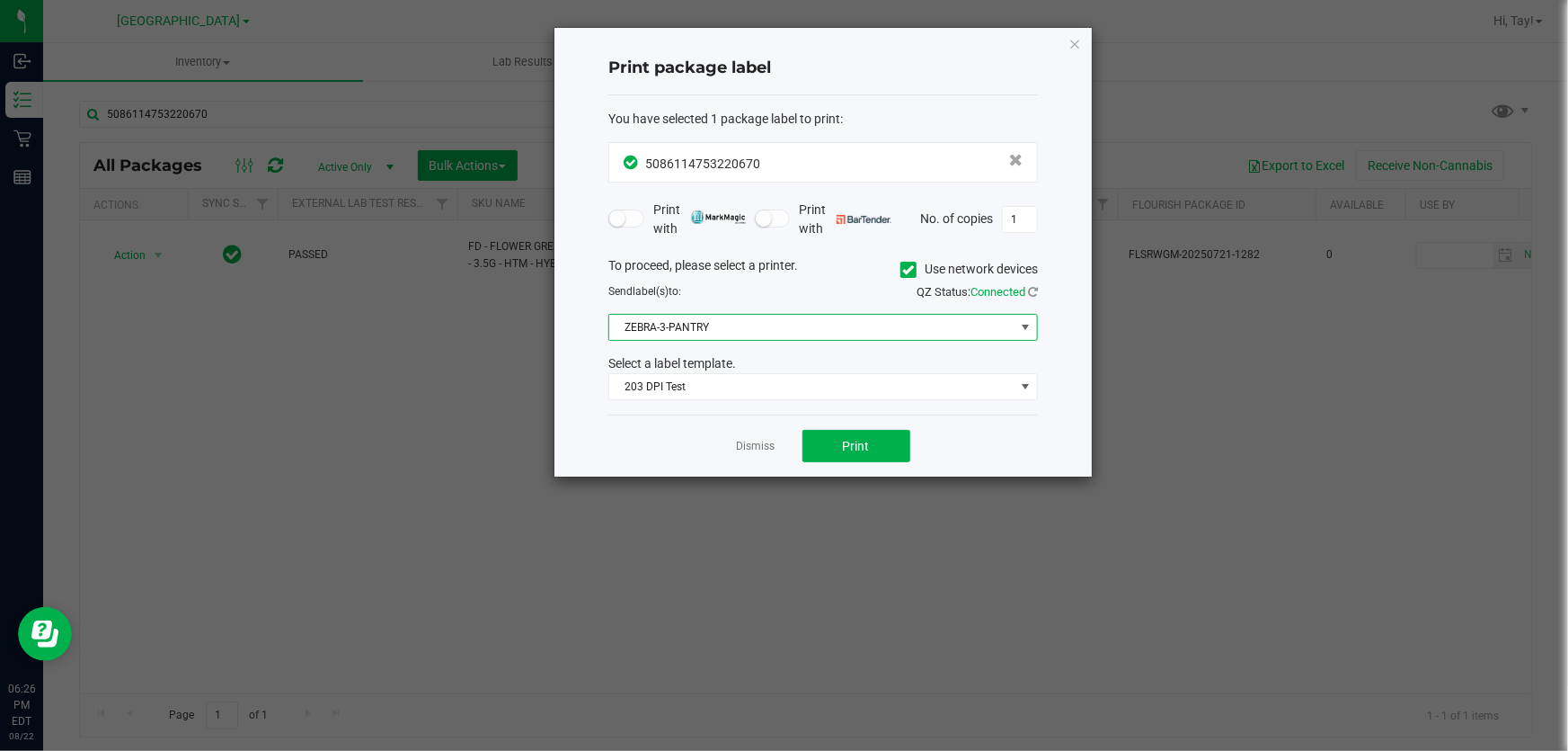
click at [723, 321] on span "ZEBRA-3-PANTRY" at bounding box center [811, 327] width 405 height 26
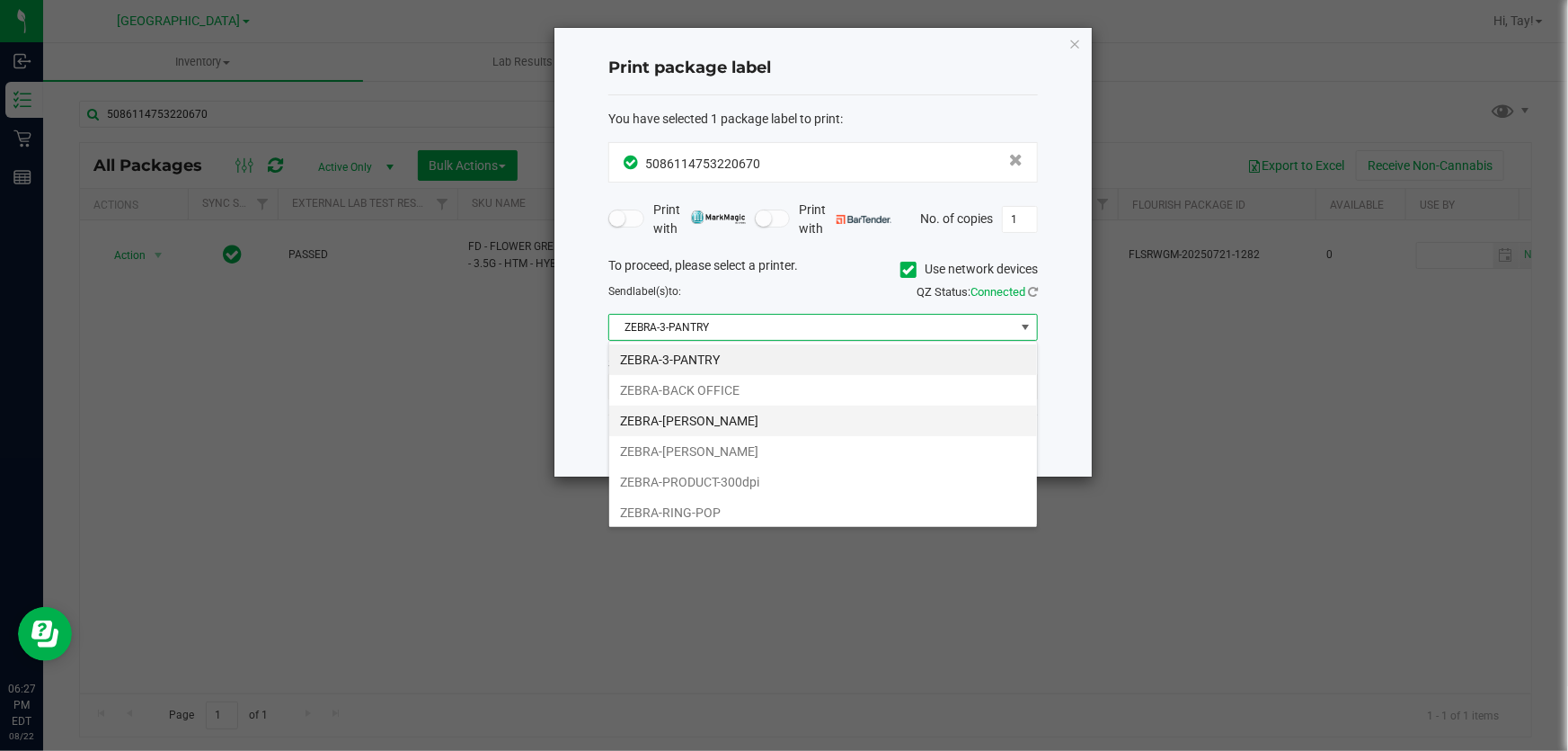
click at [760, 422] on li "ZEBRA-[PERSON_NAME]" at bounding box center [823, 420] width 428 height 30
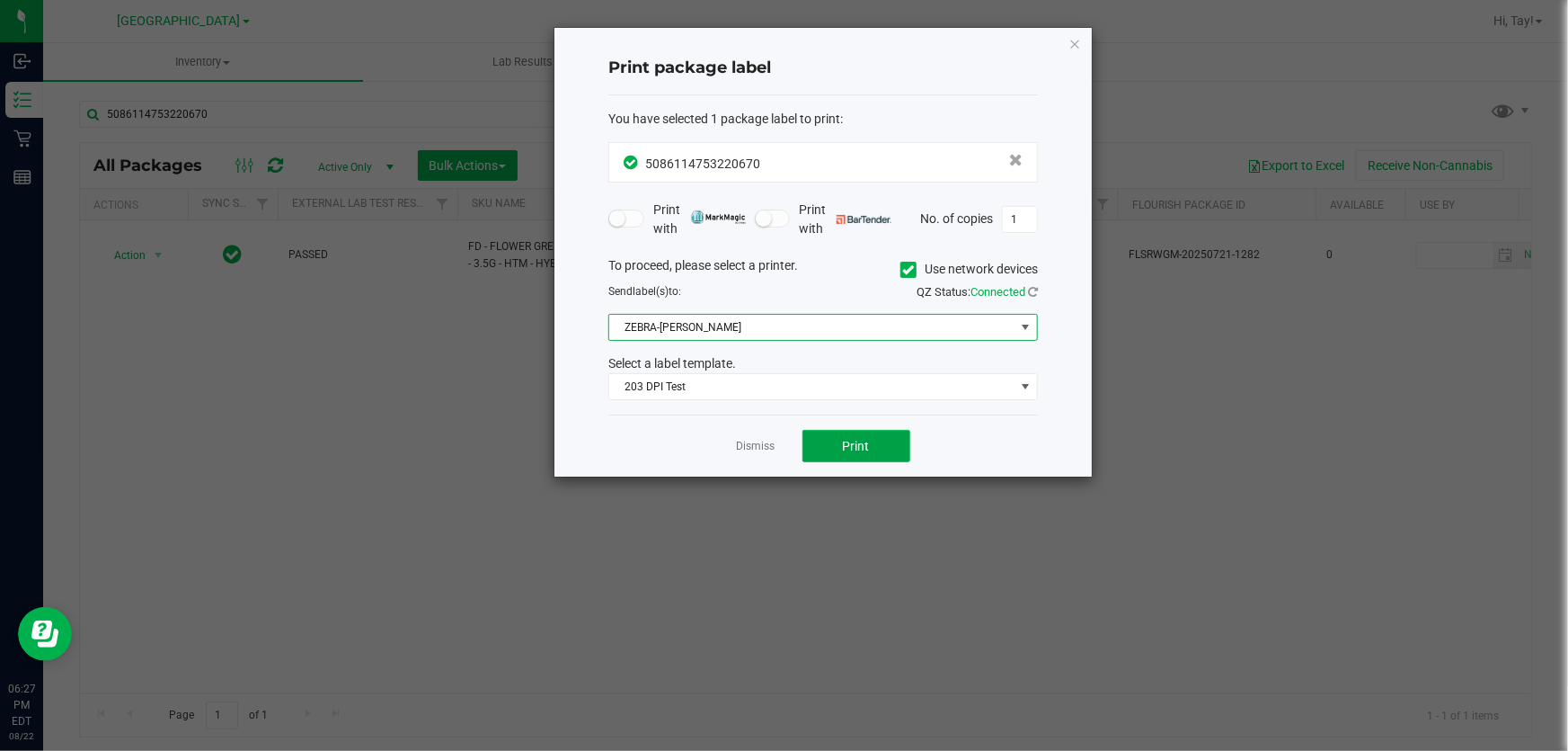
click at [860, 446] on span "Print" at bounding box center [856, 446] width 27 height 15
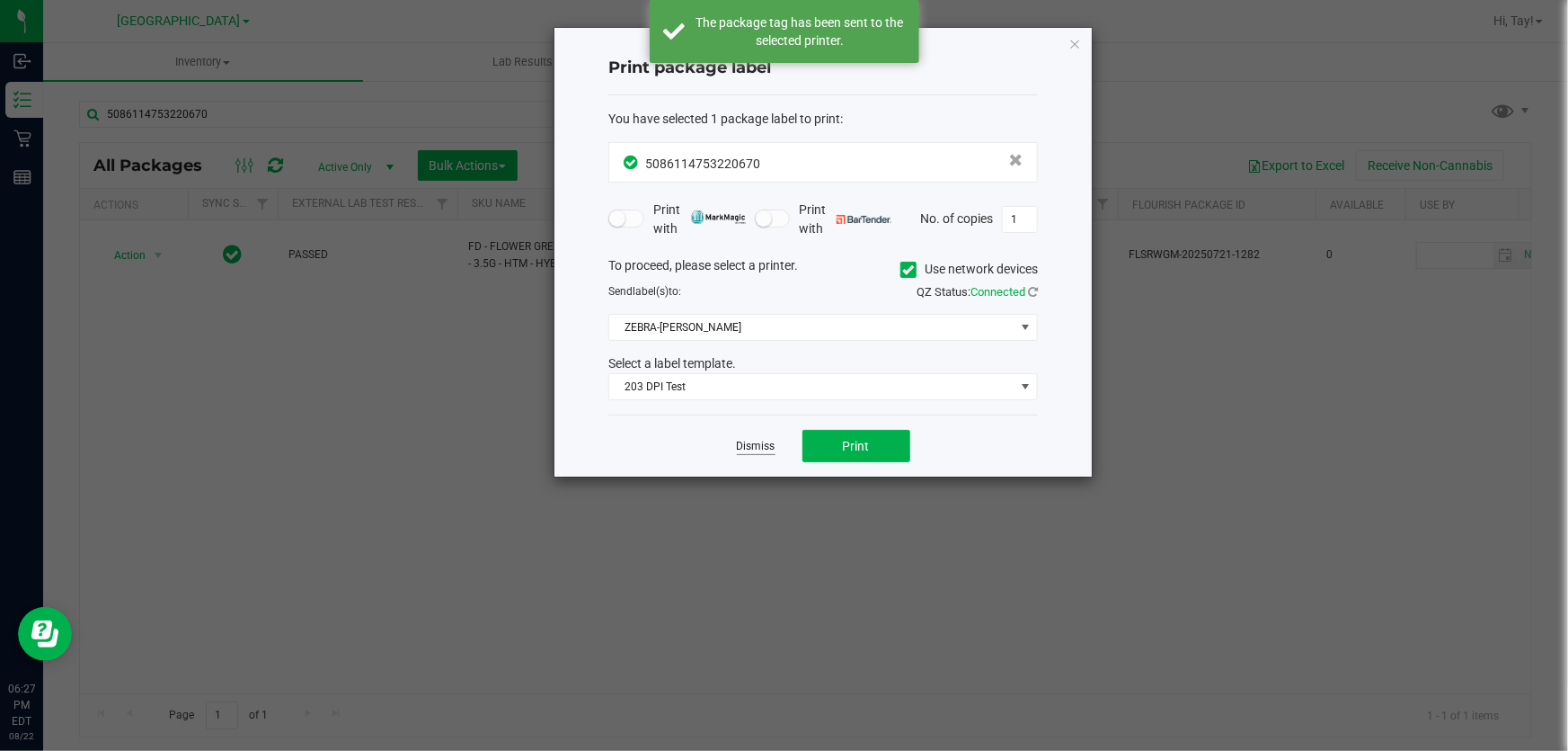
click at [765, 444] on link "Dismiss" at bounding box center [756, 446] width 38 height 16
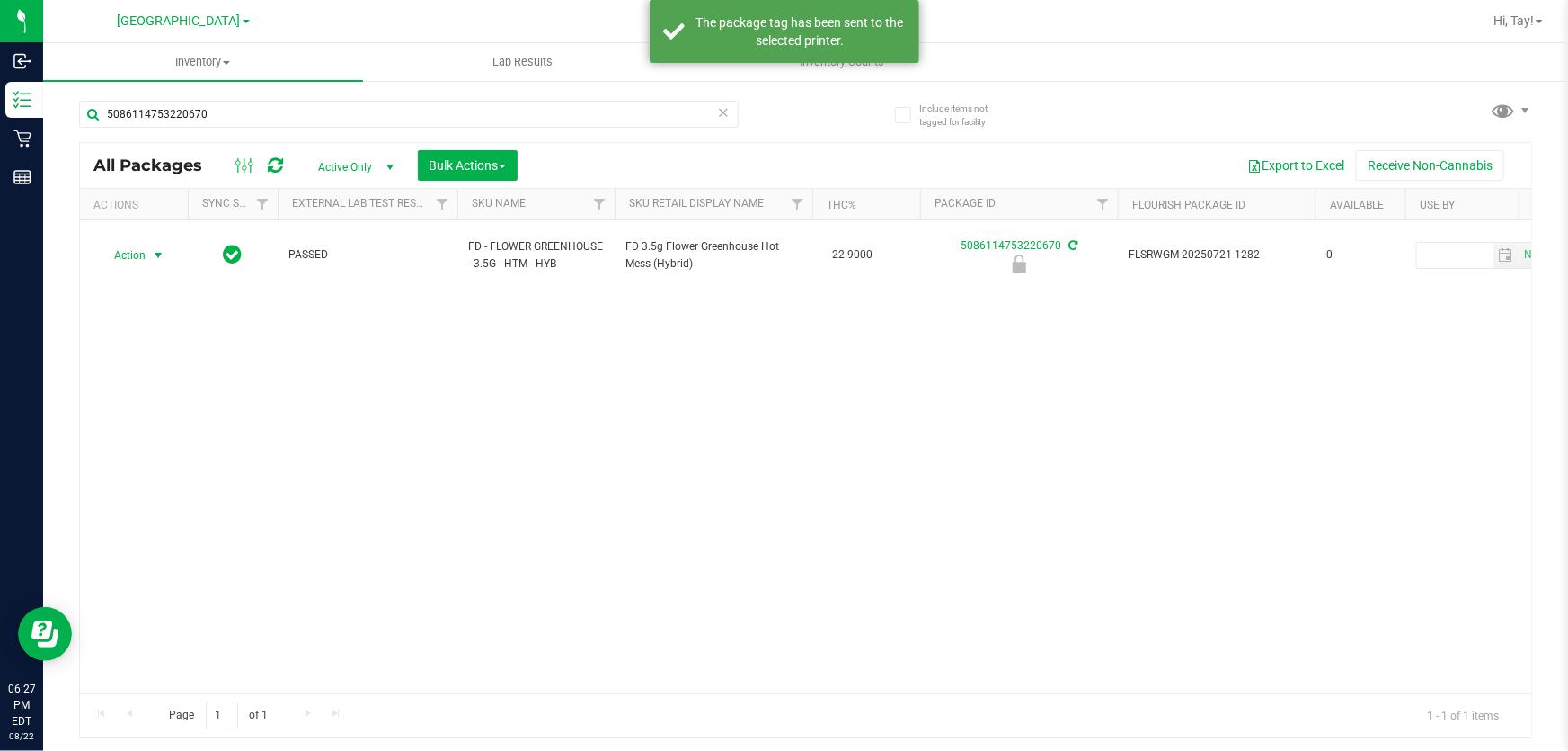
drag, startPoint x: 153, startPoint y: 250, endPoint x: 152, endPoint y: 268, distance: 18.0
click at [152, 250] on span "select" at bounding box center [158, 255] width 15 height 15
click at [147, 469] on li "Unlock package" at bounding box center [155, 482] width 114 height 27
